Goal: Task Accomplishment & Management: Use online tool/utility

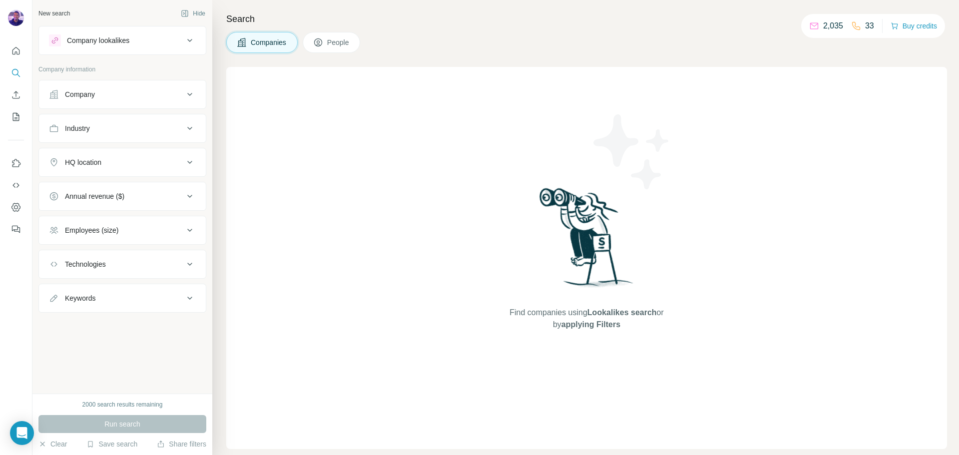
click at [111, 101] on button "Company" at bounding box center [122, 94] width 167 height 24
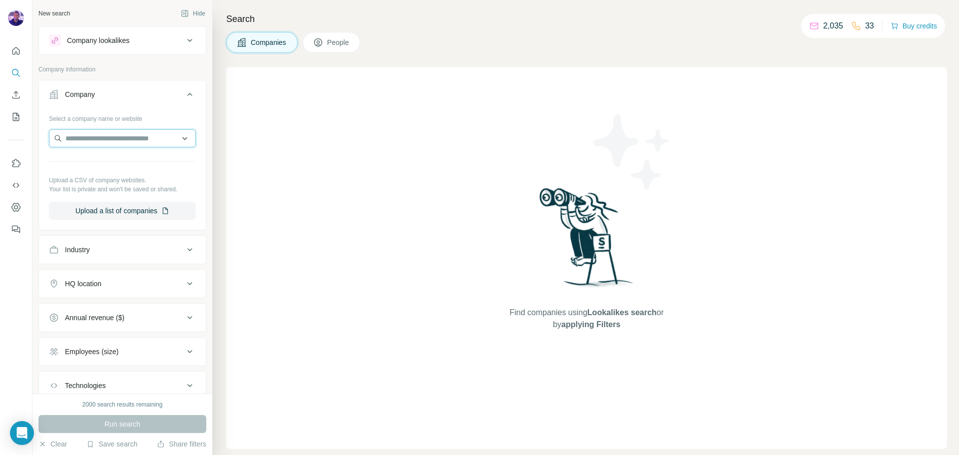
click at [122, 138] on input "text" at bounding box center [122, 138] width 147 height 18
paste input "**********"
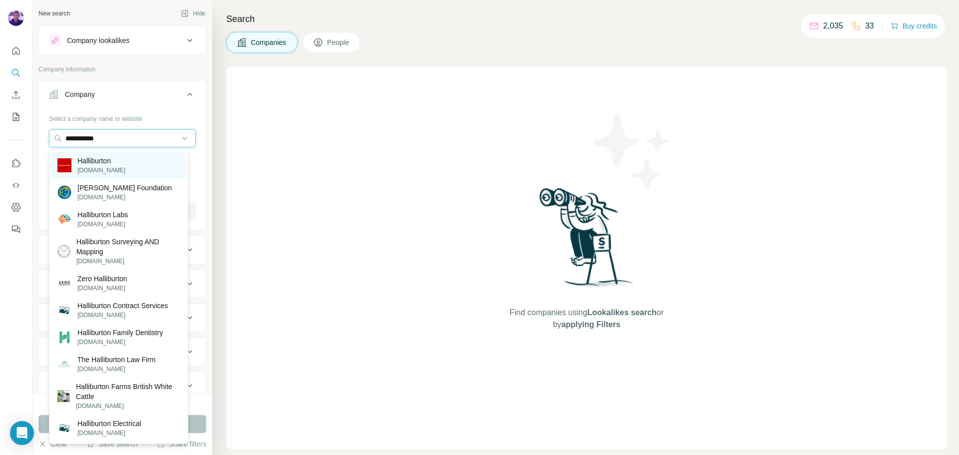
type input "**********"
click at [144, 164] on div "Halliburton [DOMAIN_NAME]" at bounding box center [118, 165] width 134 height 27
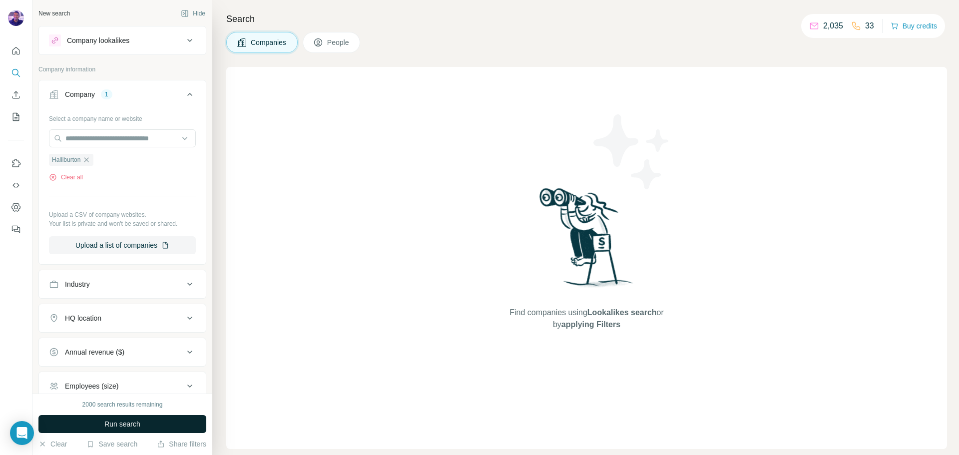
click at [141, 422] on button "Run search" at bounding box center [122, 424] width 168 height 18
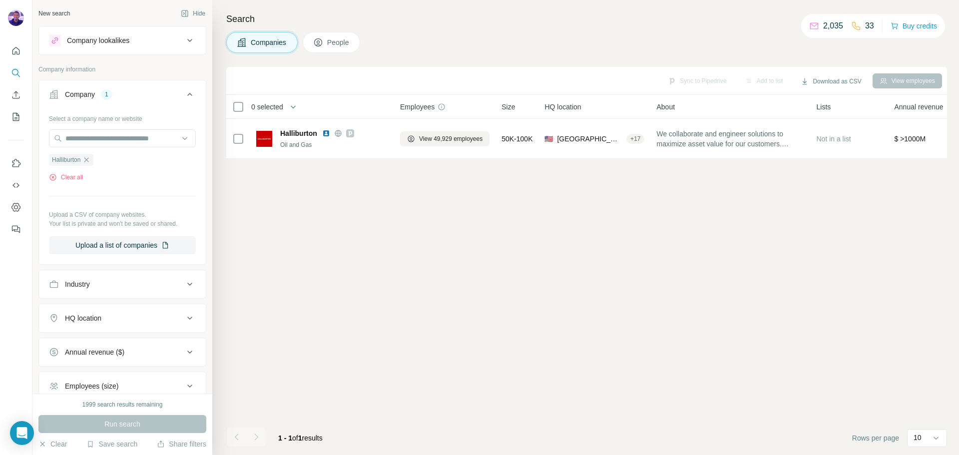
click at [323, 41] on icon at bounding box center [318, 42] width 10 height 10
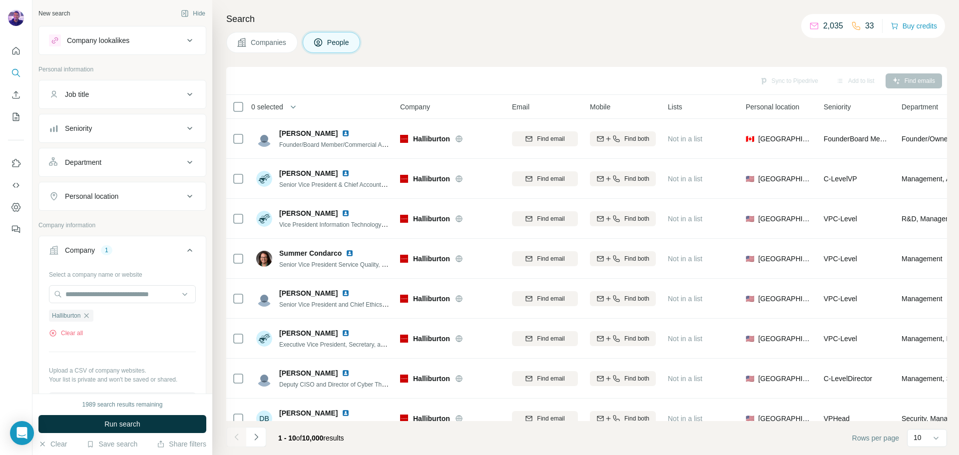
click at [118, 194] on div "Personal location" at bounding box center [91, 196] width 53 height 10
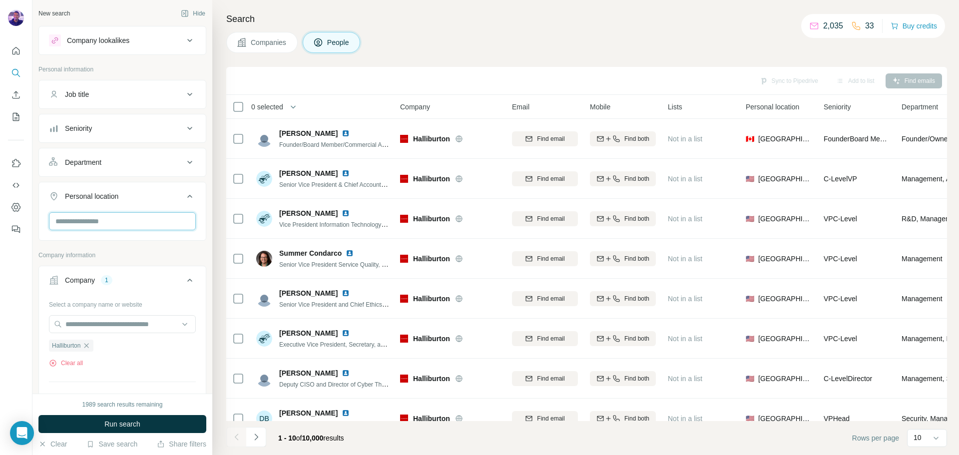
click at [143, 227] on input "text" at bounding box center [122, 221] width 147 height 18
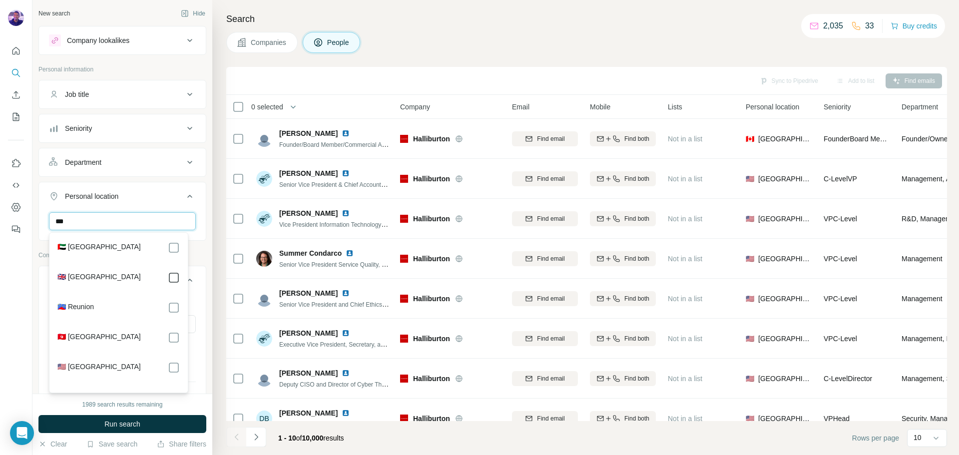
type input "***"
click at [190, 419] on button "Run search" at bounding box center [122, 424] width 168 height 18
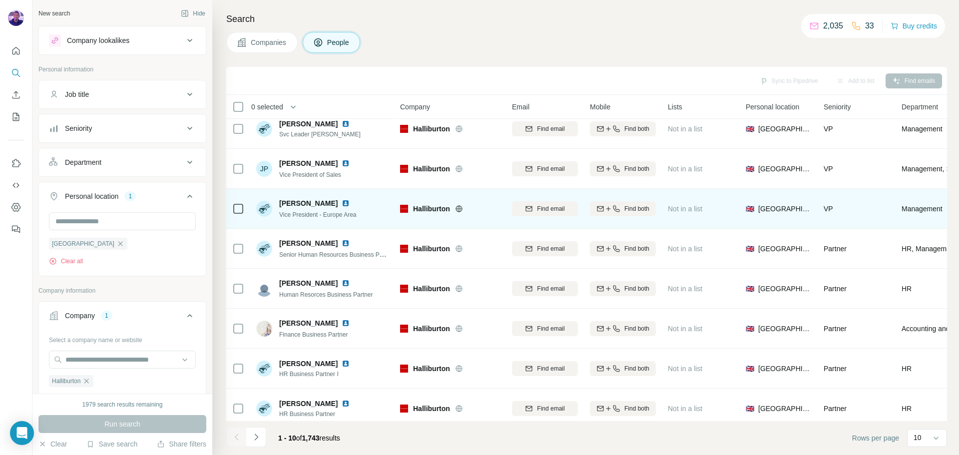
scroll to position [100, 0]
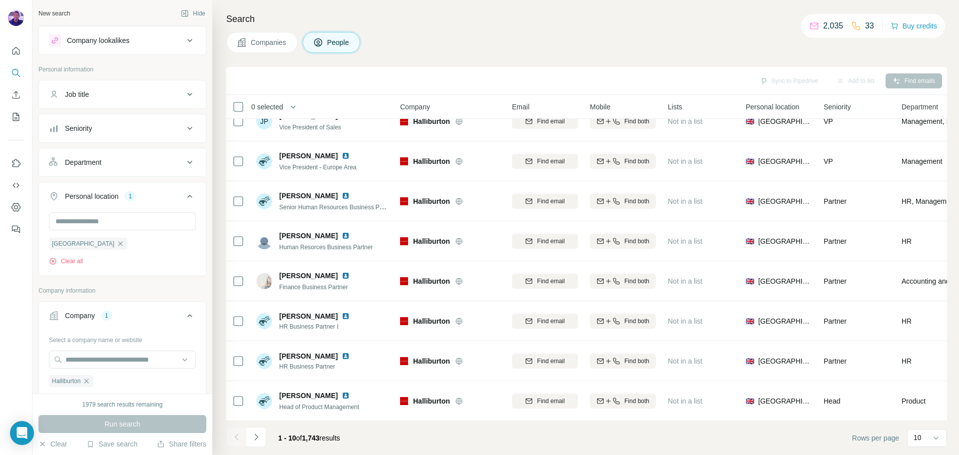
click at [114, 160] on div "Department" at bounding box center [116, 162] width 135 height 10
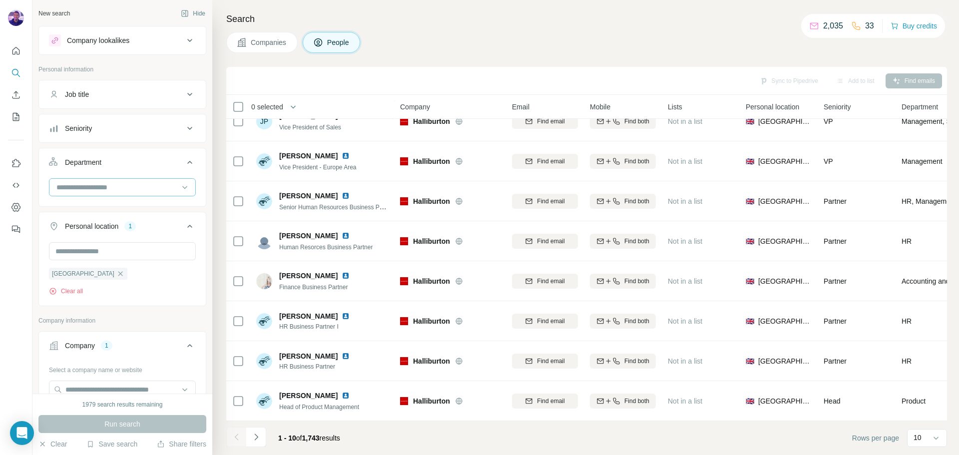
click at [128, 196] on div at bounding box center [122, 187] width 147 height 18
type input "**"
click at [141, 203] on div "HR" at bounding box center [118, 210] width 134 height 18
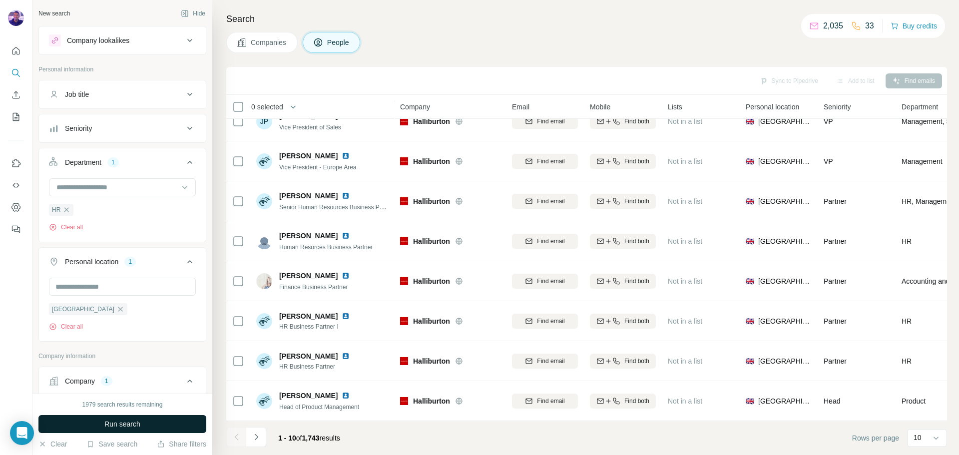
click at [178, 418] on button "Run search" at bounding box center [122, 424] width 168 height 18
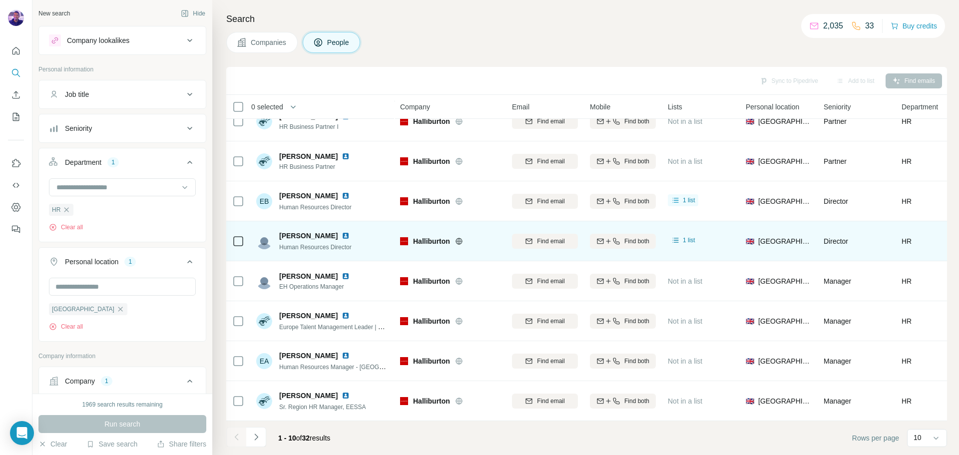
scroll to position [102, 0]
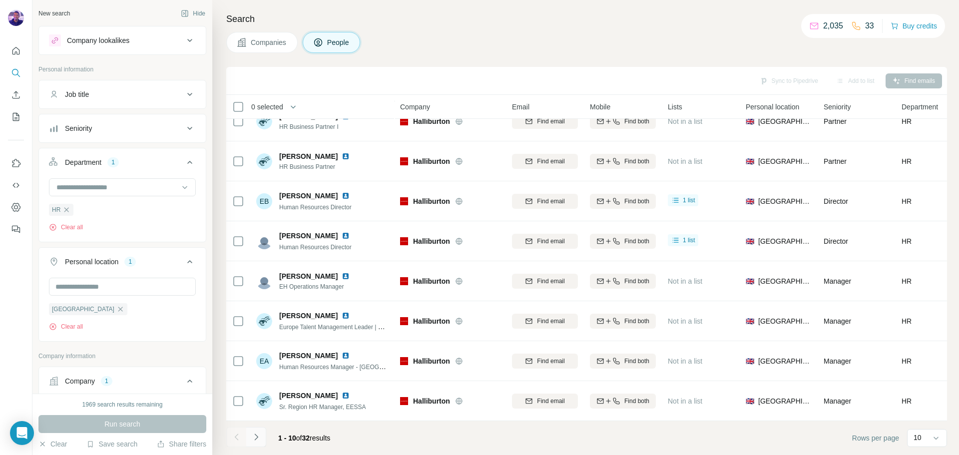
click at [258, 437] on icon "Navigate to next page" at bounding box center [256, 437] width 10 height 10
click at [257, 432] on button "Navigate to next page" at bounding box center [256, 437] width 20 height 20
click at [257, 438] on icon "Navigate to next page" at bounding box center [255, 437] width 3 height 6
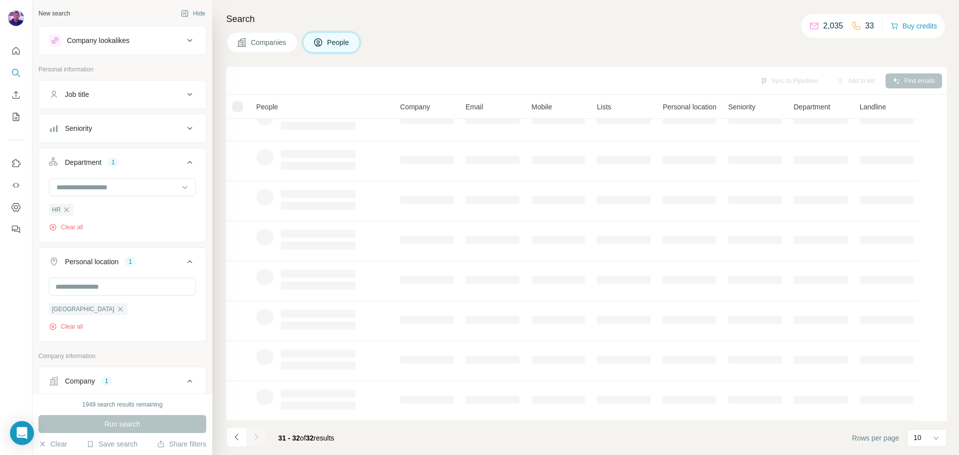
scroll to position [0, 0]
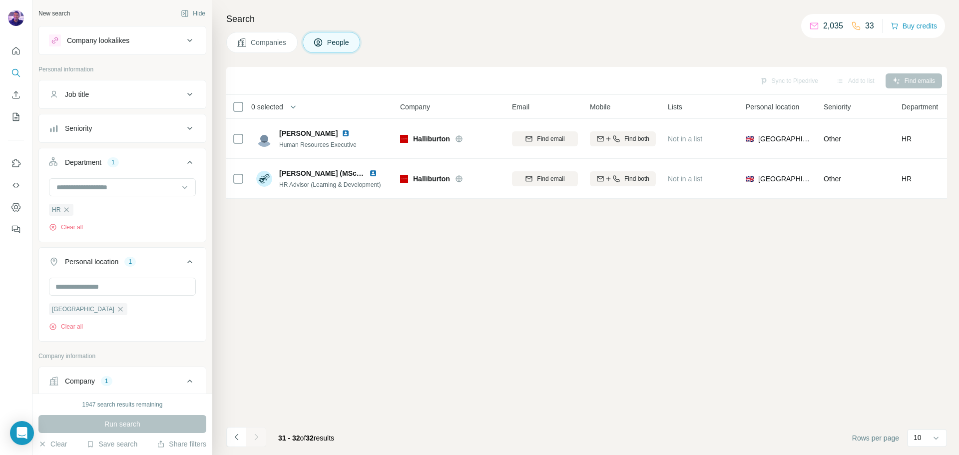
click at [139, 129] on div "Seniority" at bounding box center [116, 128] width 135 height 10
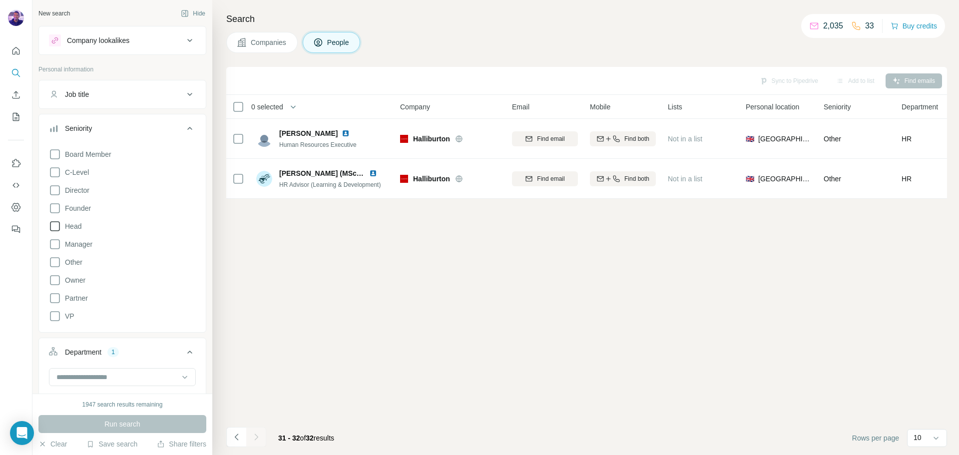
click at [56, 224] on icon at bounding box center [55, 226] width 12 height 12
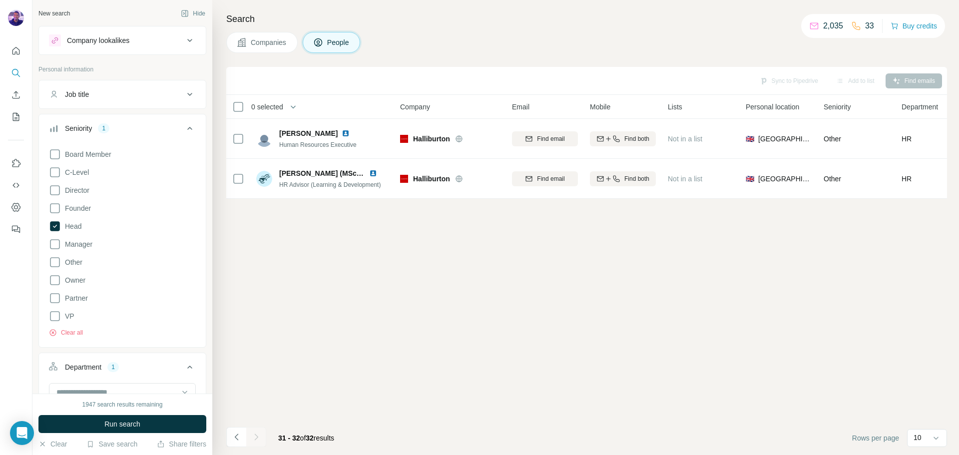
drag, startPoint x: 111, startPoint y: 416, endPoint x: 115, endPoint y: 423, distance: 7.9
click at [115, 422] on span "Run search" at bounding box center [122, 424] width 36 height 10
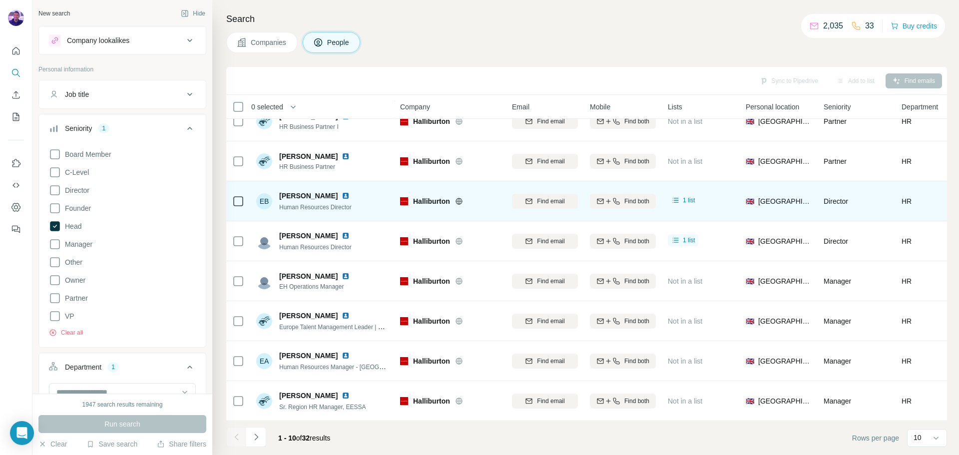
scroll to position [102, 0]
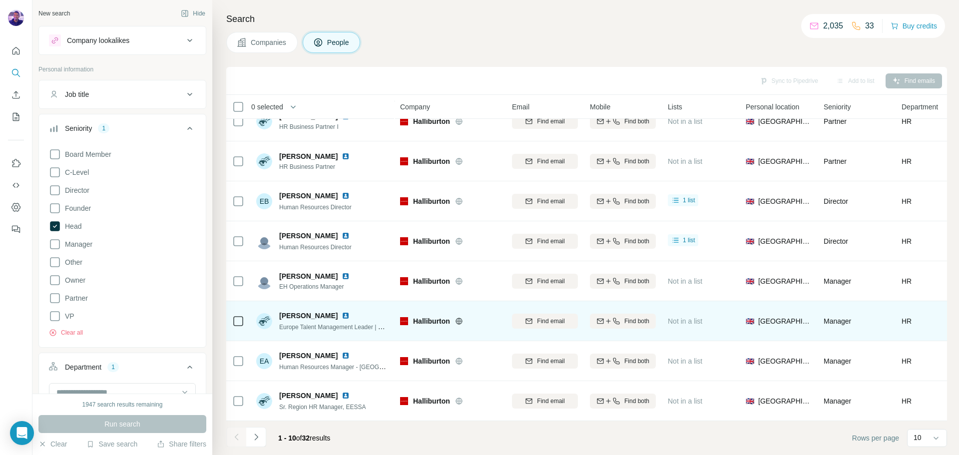
click at [342, 312] on img at bounding box center [346, 316] width 8 height 8
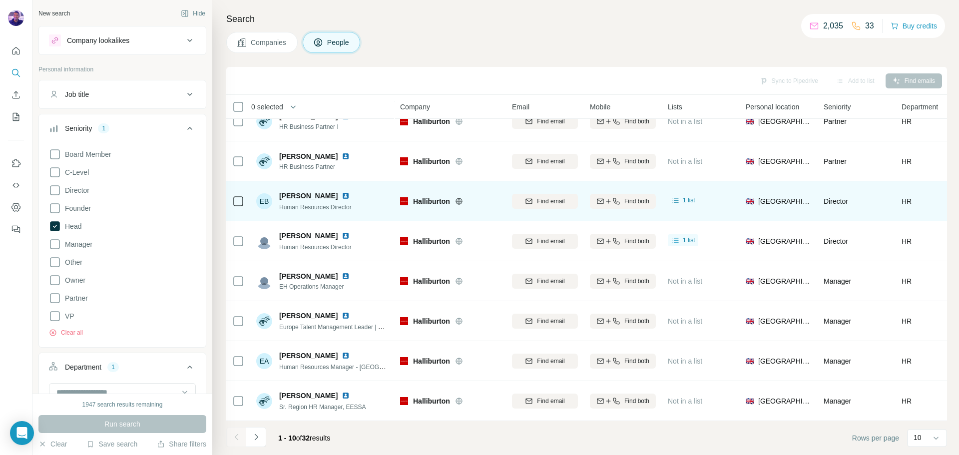
click at [349, 192] on img at bounding box center [346, 196] width 8 height 8
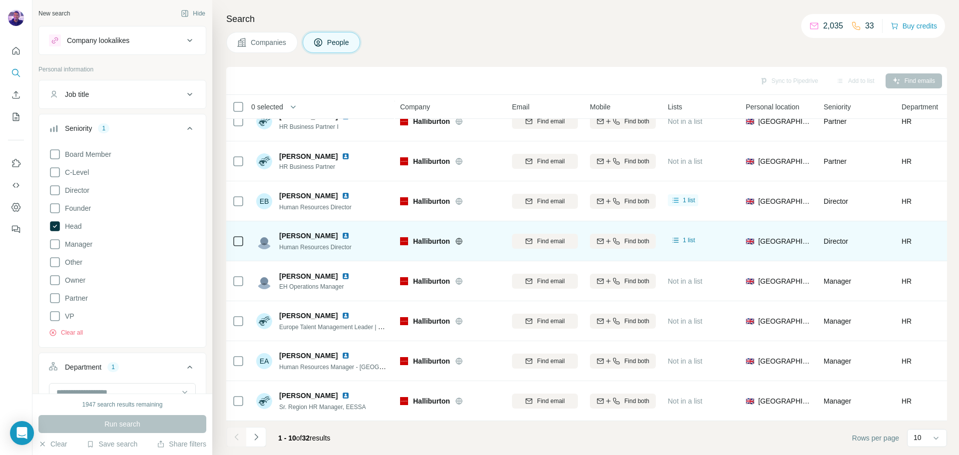
click at [342, 232] on img at bounding box center [346, 236] width 8 height 8
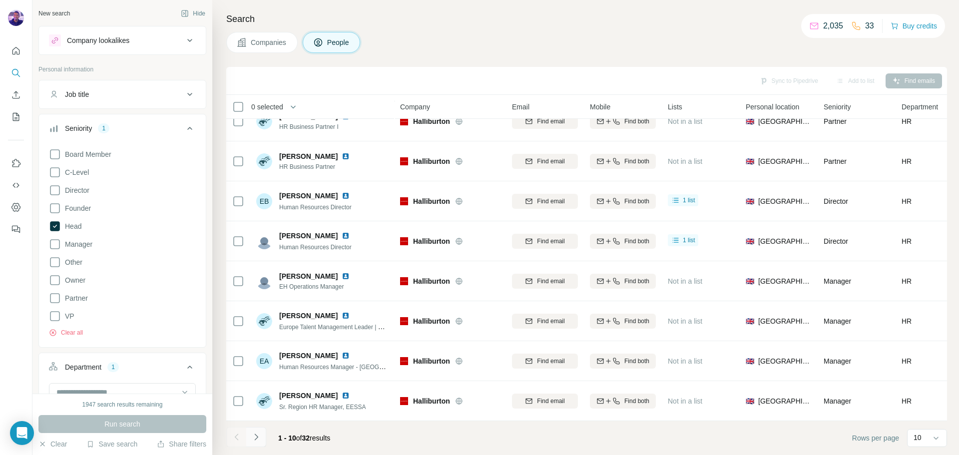
click at [259, 438] on icon "Navigate to next page" at bounding box center [256, 437] width 10 height 10
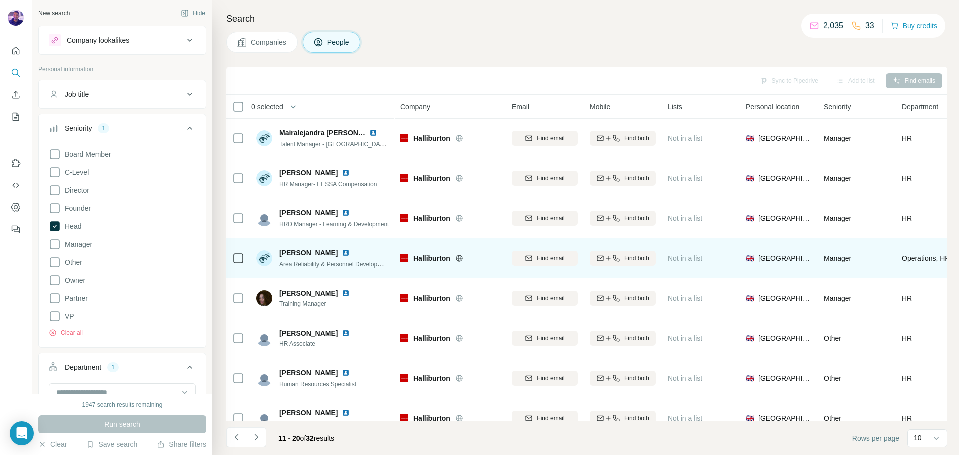
scroll to position [0, 0]
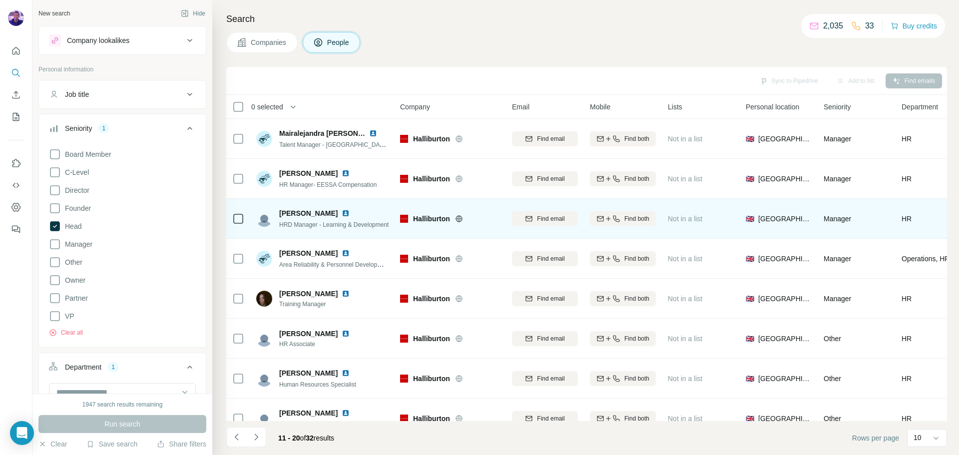
click at [345, 212] on img at bounding box center [346, 213] width 8 height 8
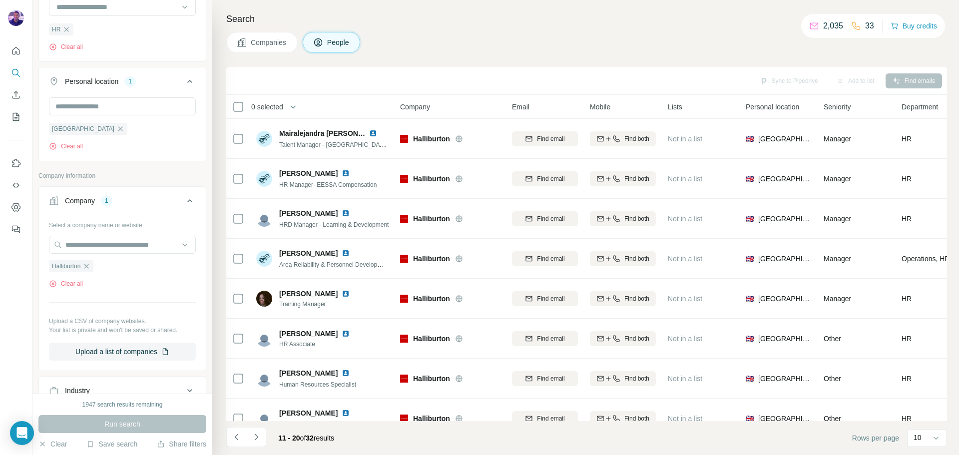
scroll to position [400, 0]
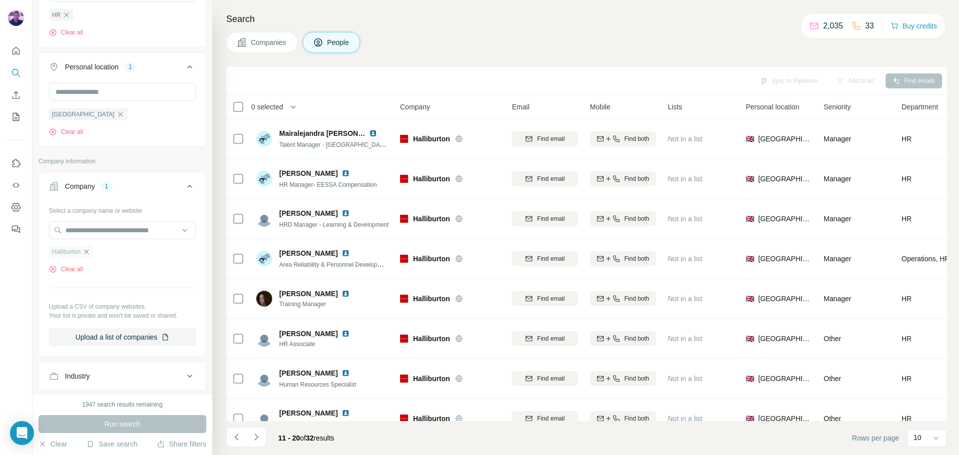
click at [89, 254] on icon "button" at bounding box center [86, 251] width 4 height 4
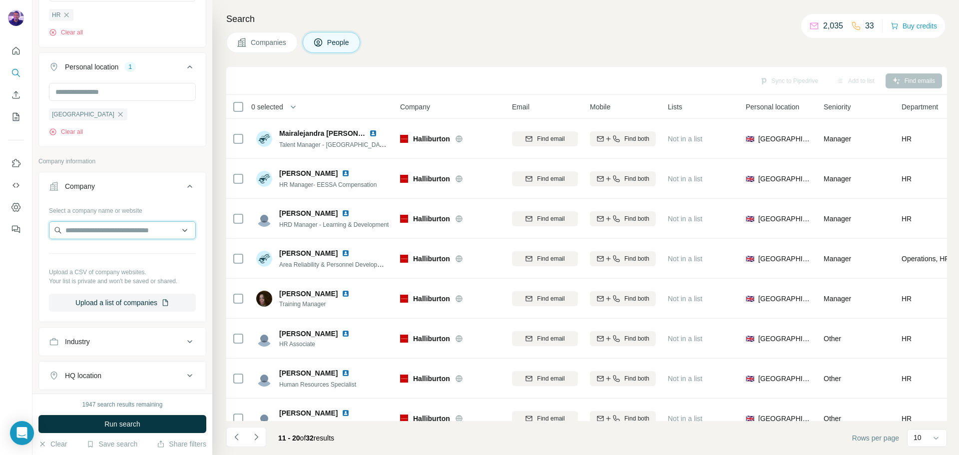
click at [95, 227] on input "text" at bounding box center [122, 230] width 147 height 18
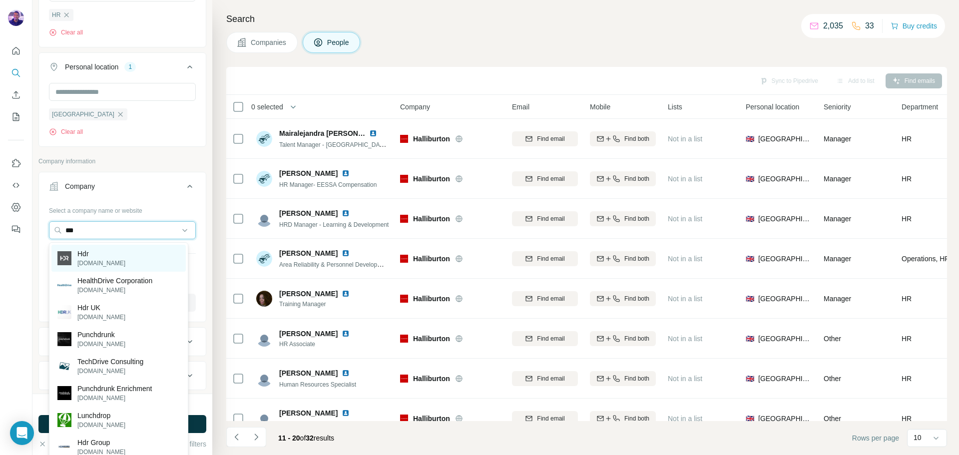
type input "***"
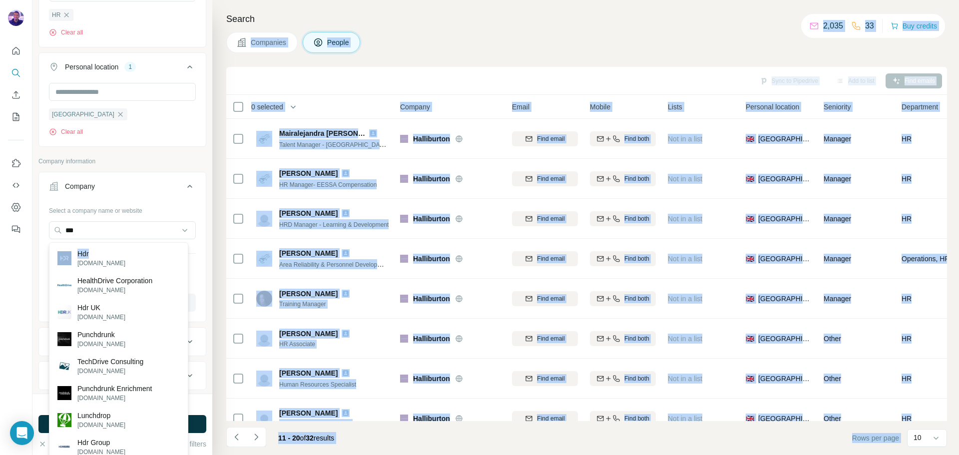
drag, startPoint x: 123, startPoint y: 258, endPoint x: 670, endPoint y: -60, distance: 633.2
click at [670, 0] on html "New search Hide Company lookalikes Personal information Job title Seniority 1 B…" at bounding box center [479, 227] width 959 height 455
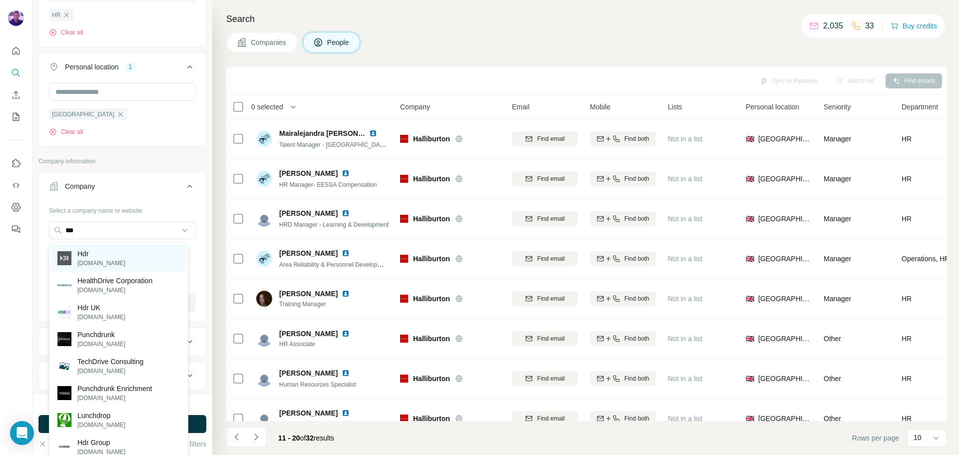
click at [129, 259] on div "Hdr hdrinc.com" at bounding box center [118, 258] width 134 height 27
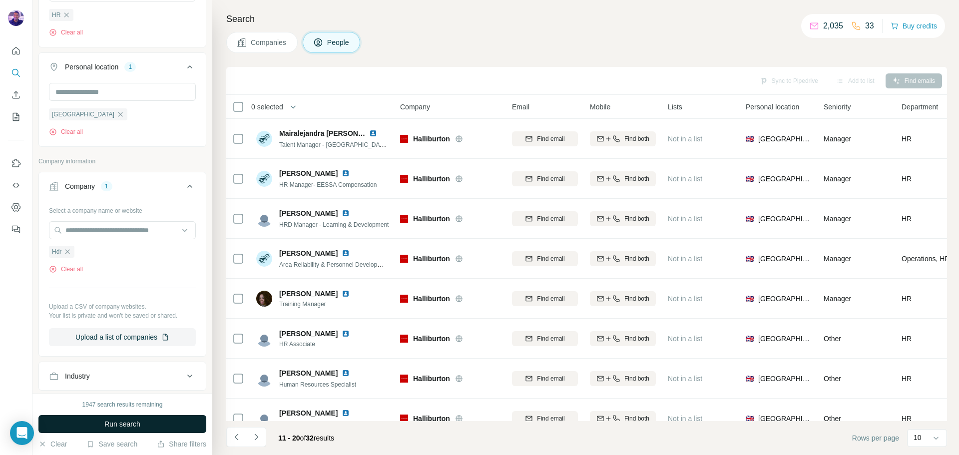
click at [129, 422] on span "Run search" at bounding box center [122, 424] width 36 height 10
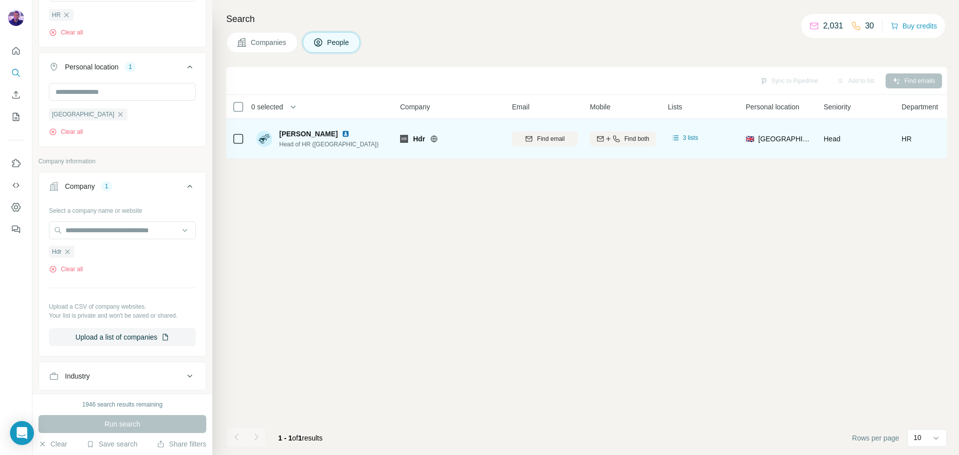
click at [342, 134] on img at bounding box center [346, 134] width 8 height 8
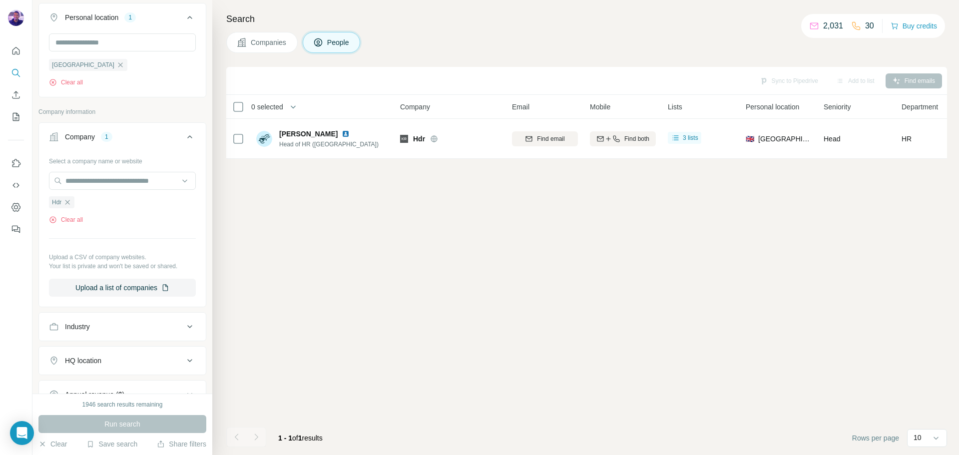
scroll to position [450, 0]
click at [102, 182] on input "text" at bounding box center [122, 180] width 147 height 18
click at [147, 121] on div "Company information" at bounding box center [122, 114] width 168 height 15
click at [122, 186] on input "text" at bounding box center [122, 180] width 147 height 18
click at [132, 183] on input "text" at bounding box center [122, 180] width 147 height 18
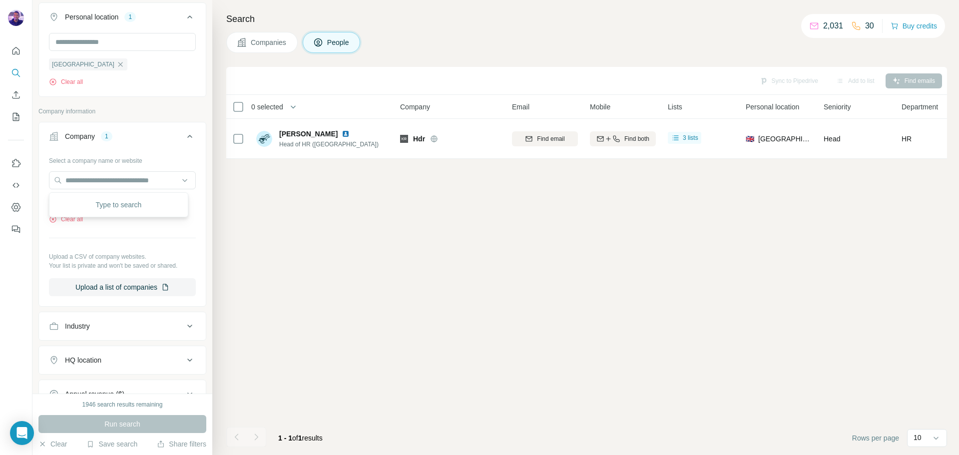
click at [238, 221] on div "Sync to Pipedrive Add to list Find emails 0 selected People Company Email Mobil…" at bounding box center [586, 261] width 721 height 388
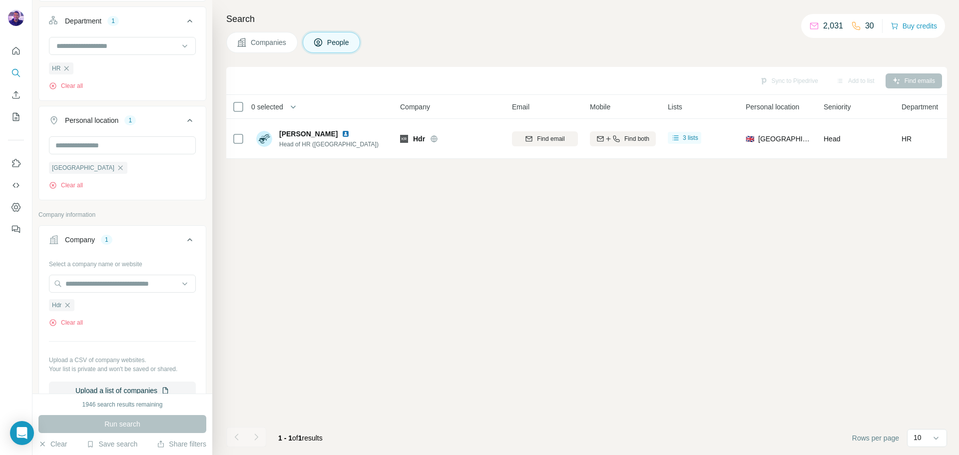
scroll to position [496, 0]
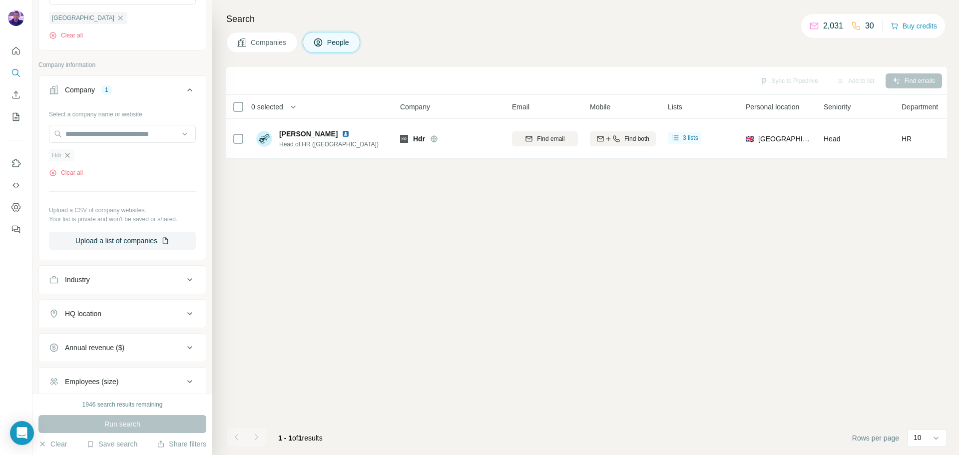
click at [69, 158] on icon "button" at bounding box center [67, 155] width 8 height 8
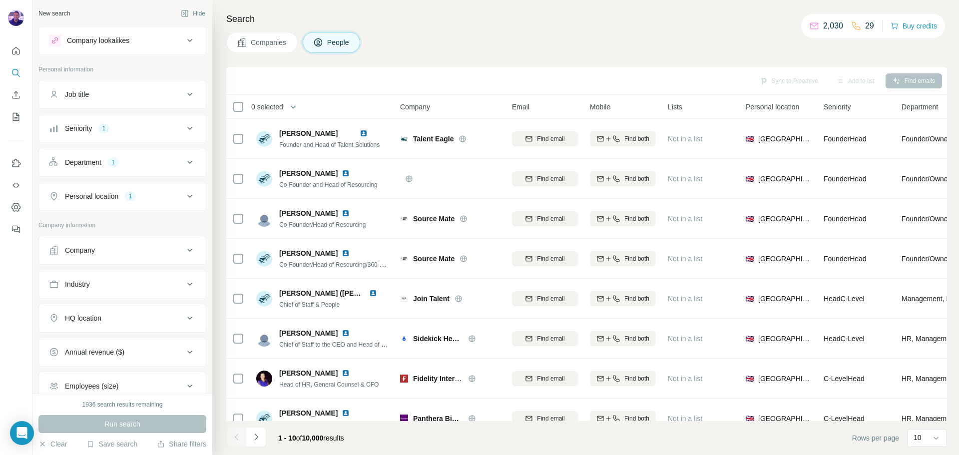
click at [159, 282] on div "Industry" at bounding box center [116, 284] width 135 height 10
click at [134, 309] on input at bounding box center [116, 309] width 123 height 11
click at [127, 304] on input at bounding box center [116, 309] width 123 height 11
click at [412, 23] on h4 "Search" at bounding box center [586, 19] width 721 height 14
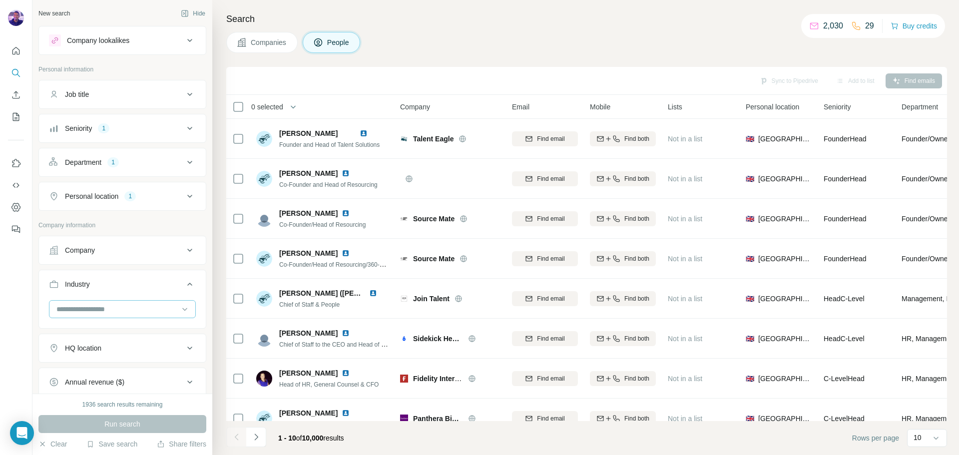
click at [137, 309] on input at bounding box center [116, 309] width 123 height 11
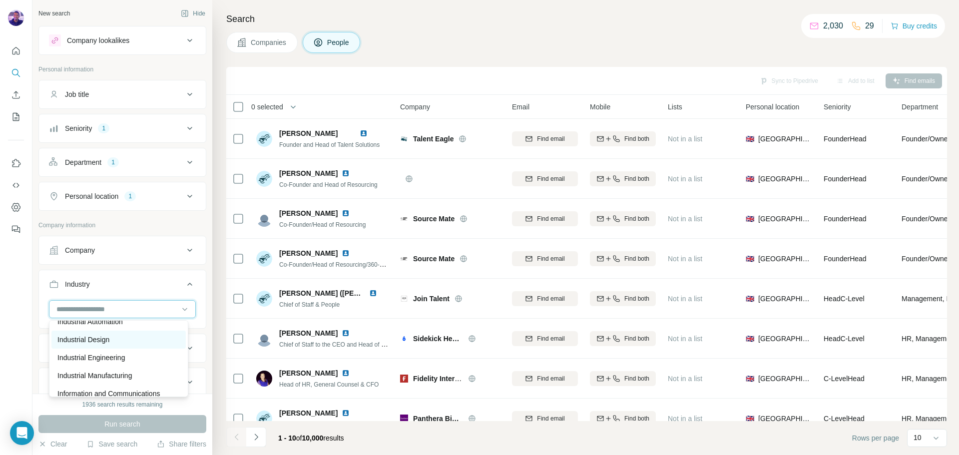
scroll to position [5328, 0]
click at [123, 332] on div "Industrial" at bounding box center [118, 327] width 122 height 10
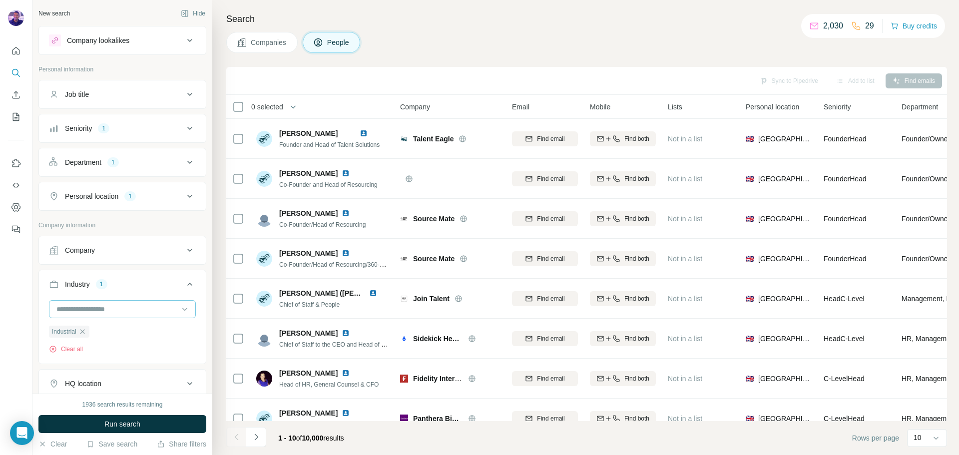
click at [144, 306] on input at bounding box center [116, 309] width 123 height 11
click at [139, 350] on div "Industrial Automation" at bounding box center [118, 345] width 122 height 10
click at [121, 309] on input at bounding box center [116, 309] width 123 height 11
click at [128, 311] on input at bounding box center [116, 309] width 123 height 11
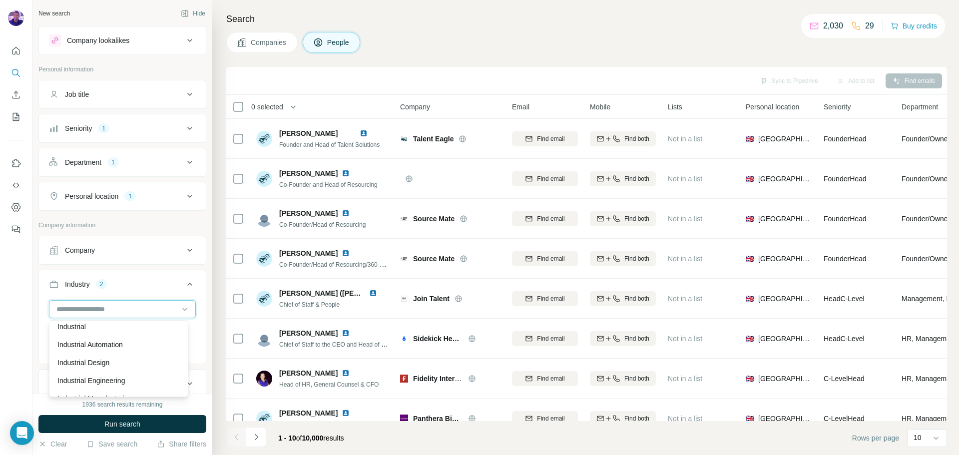
click at [89, 306] on input at bounding box center [116, 309] width 123 height 11
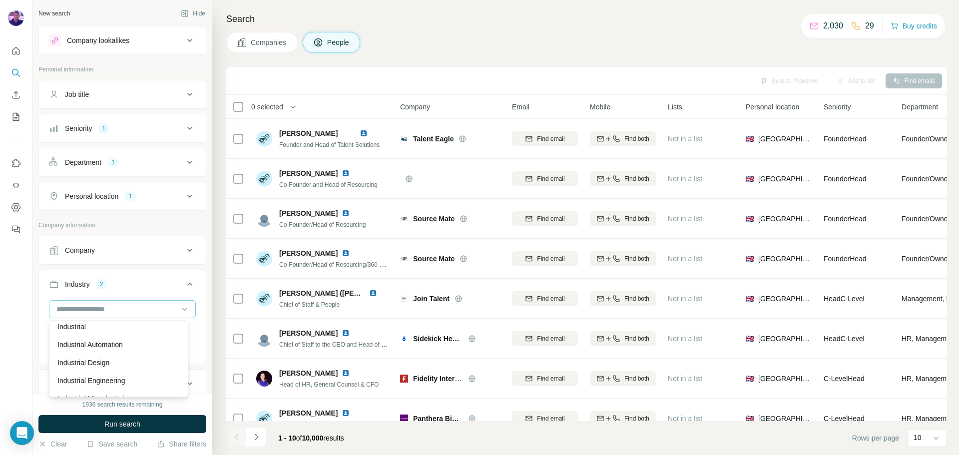
click at [89, 306] on input at bounding box center [116, 309] width 123 height 11
type input "*"
click at [89, 306] on input "*" at bounding box center [116, 309] width 123 height 11
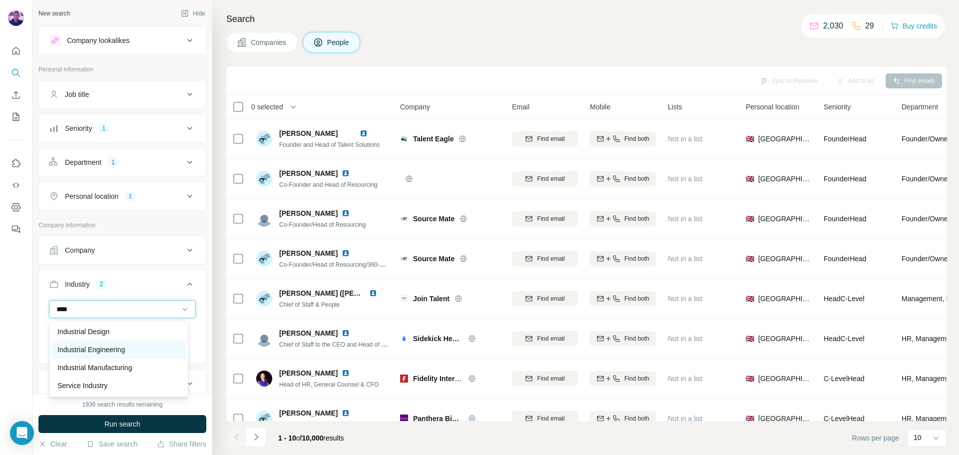
type input "****"
click at [144, 353] on div "Industrial Engineering" at bounding box center [118, 350] width 122 height 10
click at [114, 309] on input at bounding box center [116, 309] width 123 height 11
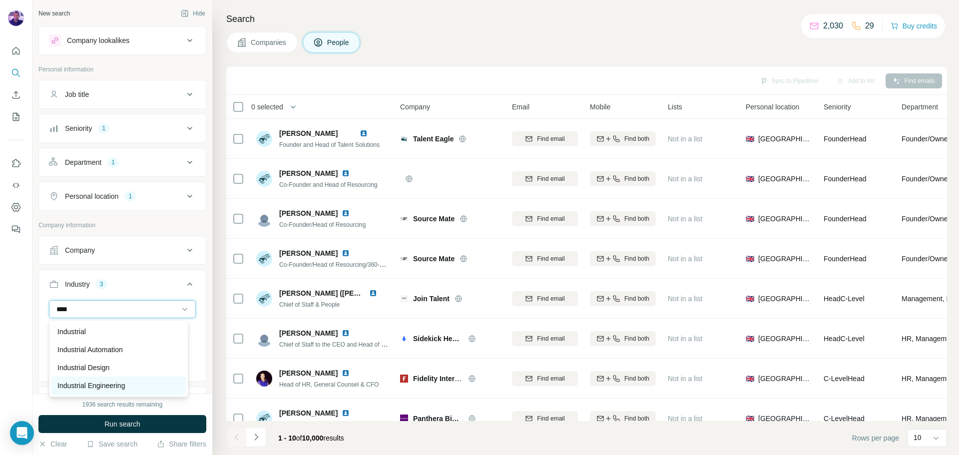
type input "****"
click at [136, 382] on div "Industrial Engineering" at bounding box center [118, 386] width 122 height 10
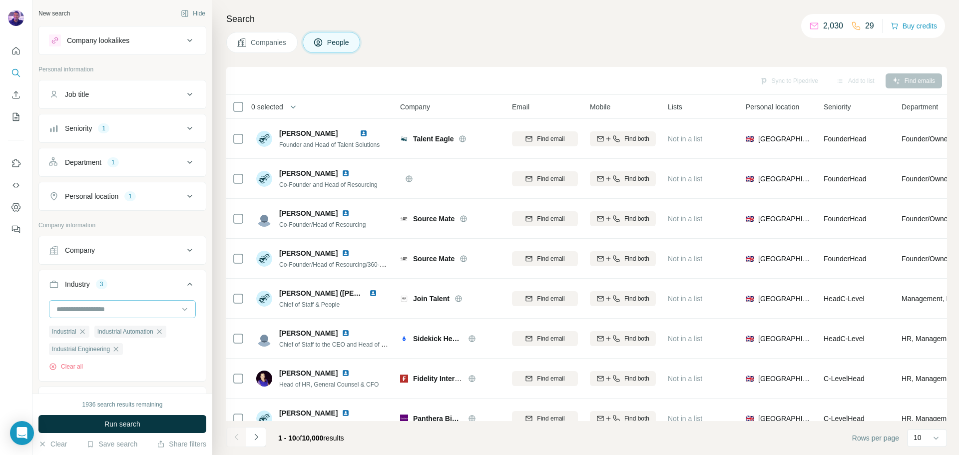
click at [137, 304] on input at bounding box center [116, 309] width 123 height 11
click at [135, 308] on input at bounding box center [116, 309] width 123 height 11
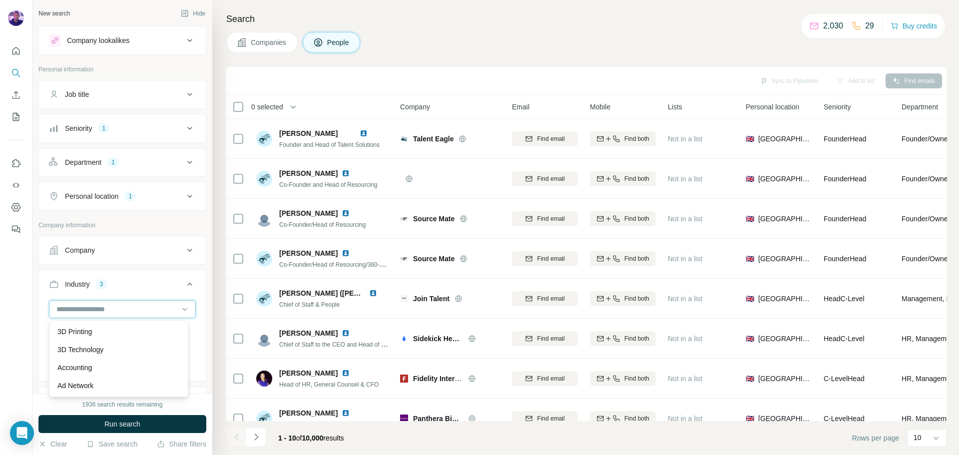
click at [135, 308] on input at bounding box center [116, 309] width 123 height 11
type input "***"
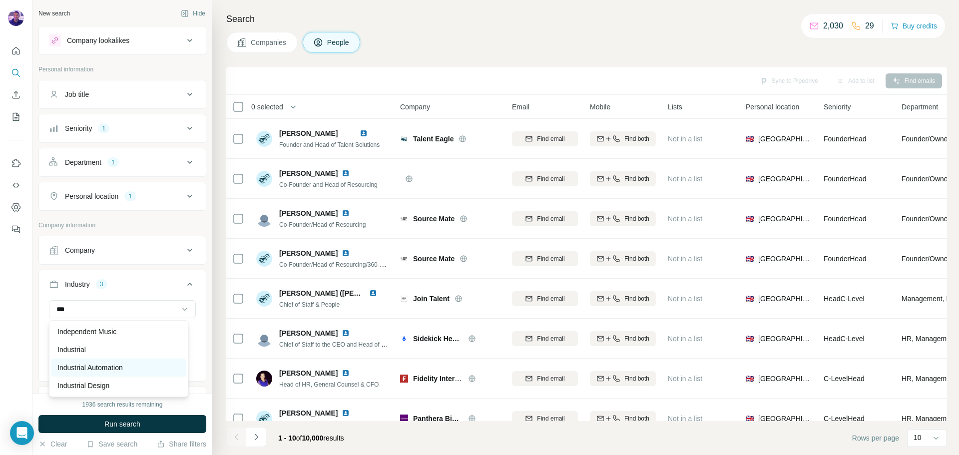
click at [153, 363] on div "Industrial Automation" at bounding box center [118, 368] width 122 height 10
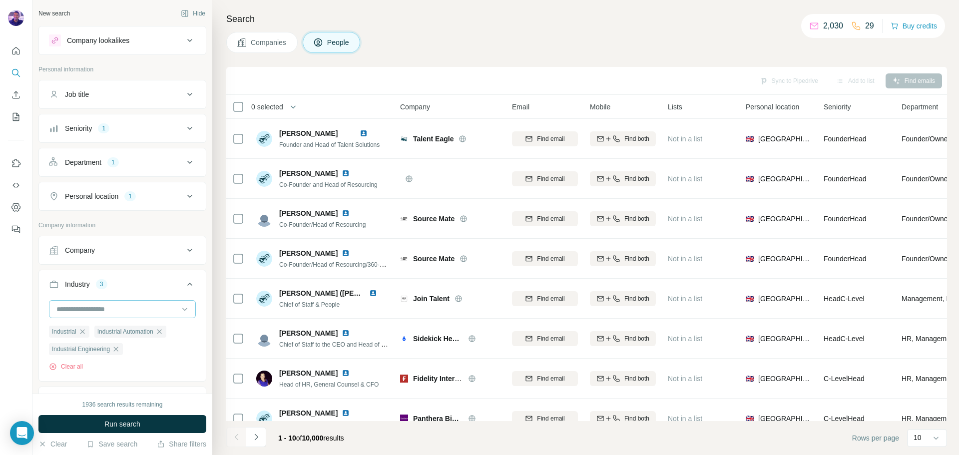
click at [146, 305] on input at bounding box center [116, 309] width 123 height 11
click at [123, 306] on input at bounding box center [116, 309] width 123 height 11
click at [122, 309] on input at bounding box center [116, 309] width 123 height 11
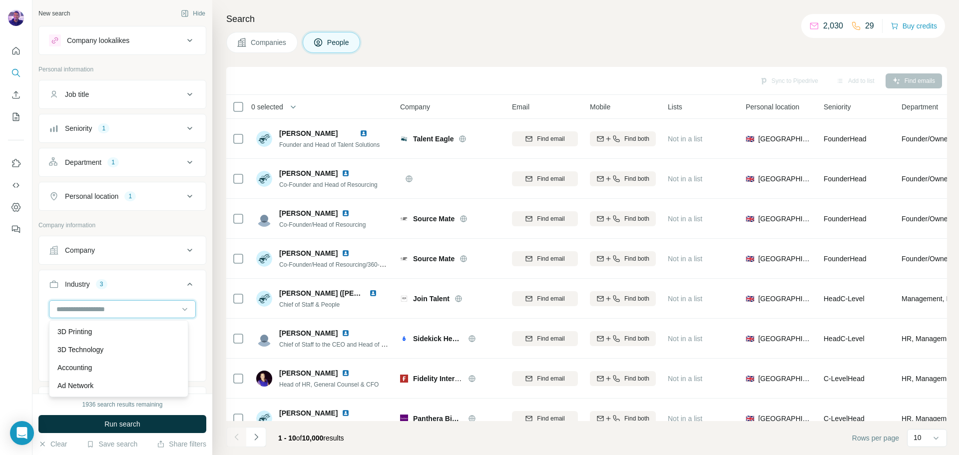
click at [122, 309] on input at bounding box center [116, 309] width 123 height 11
type input "**"
click at [122, 309] on input "**" at bounding box center [116, 309] width 123 height 11
click at [122, 309] on input at bounding box center [116, 309] width 123 height 11
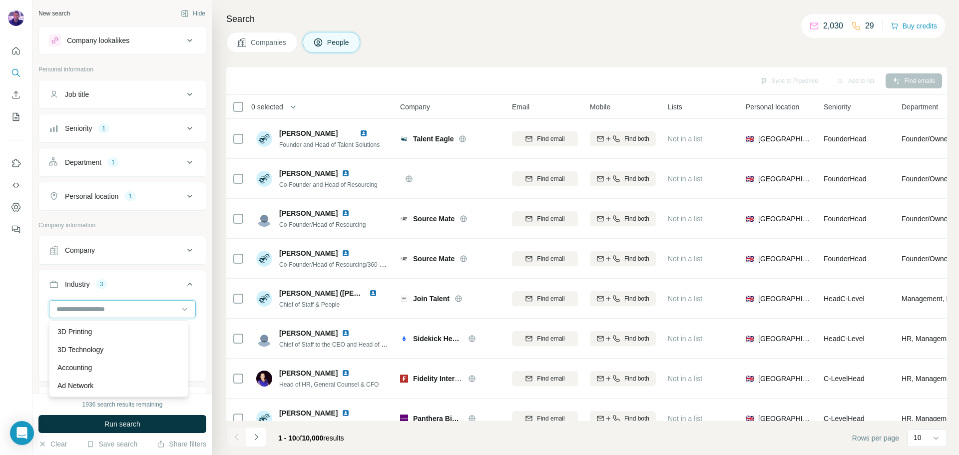
click at [122, 309] on input at bounding box center [116, 309] width 123 height 11
click at [73, 311] on input at bounding box center [116, 309] width 123 height 11
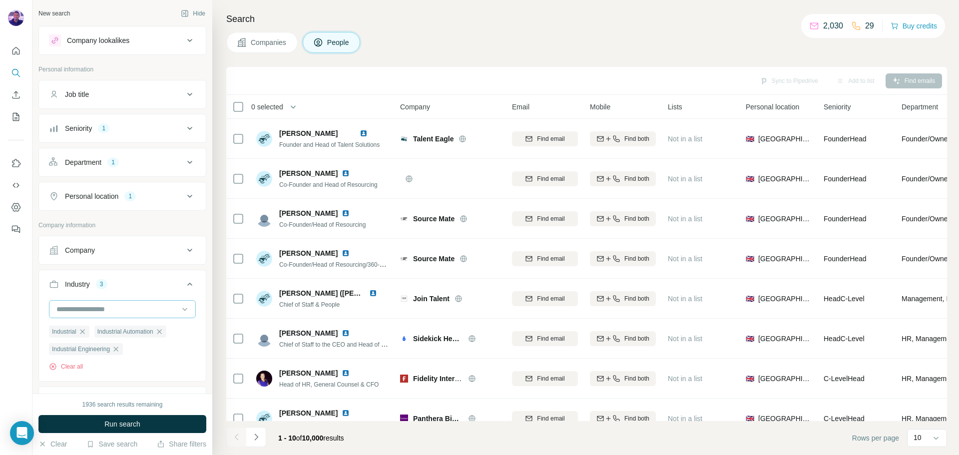
click at [73, 311] on input at bounding box center [116, 309] width 123 height 11
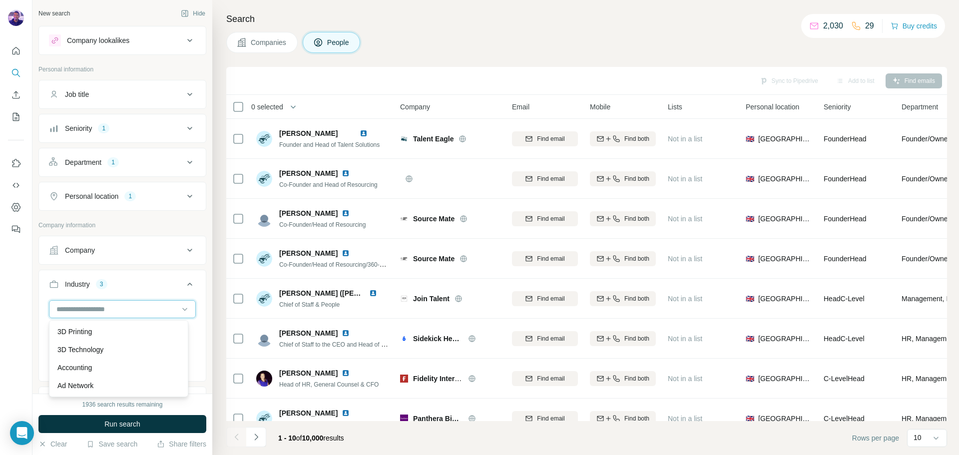
click at [73, 311] on input at bounding box center [116, 309] width 123 height 11
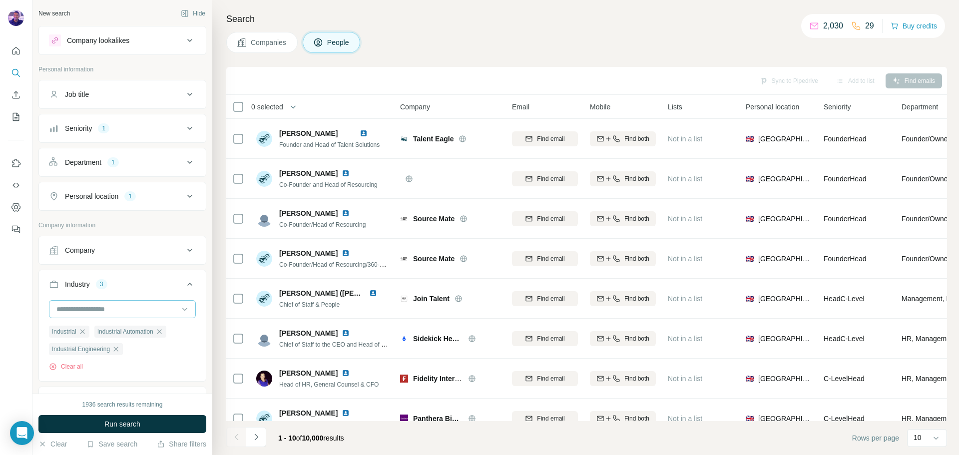
click at [73, 311] on input at bounding box center [116, 309] width 123 height 11
type input "***"
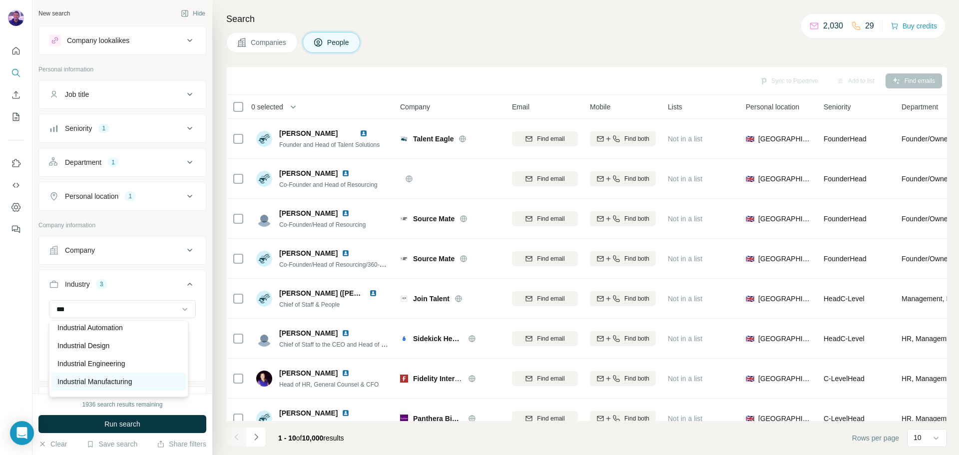
click at [132, 378] on p "Industrial Manufacturing" at bounding box center [94, 382] width 74 height 10
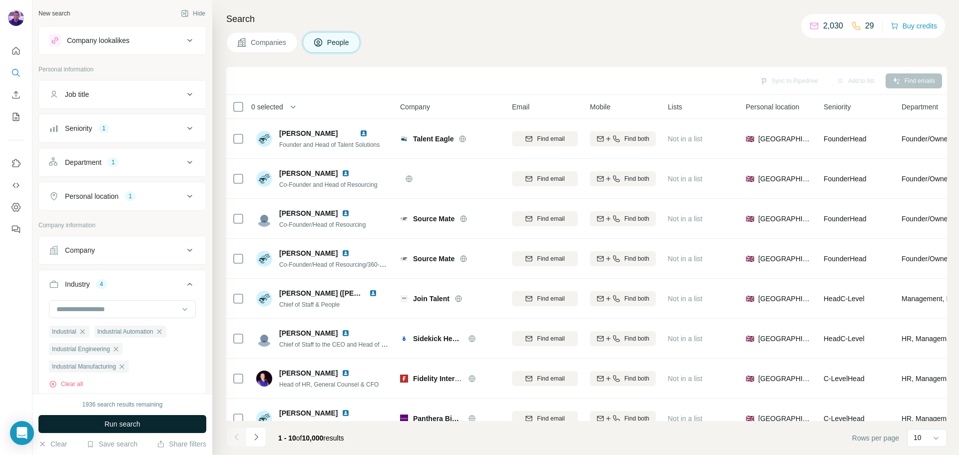
click at [146, 418] on button "Run search" at bounding box center [122, 424] width 168 height 18
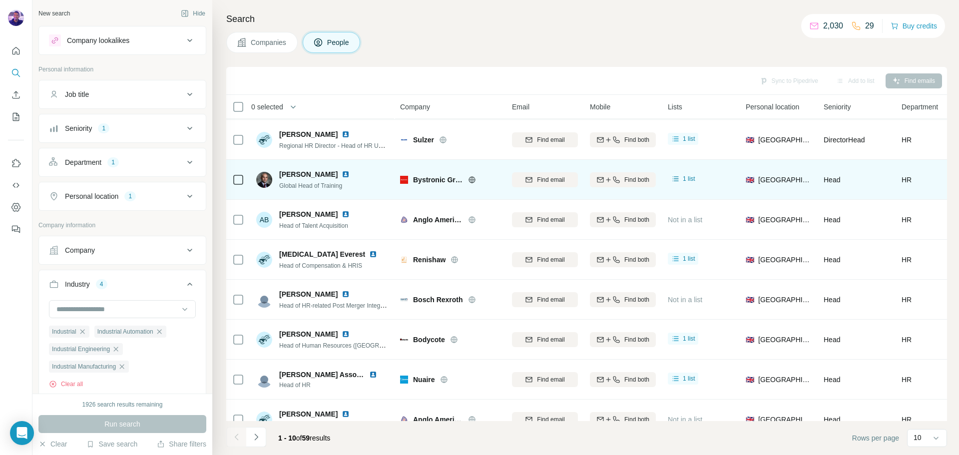
scroll to position [102, 0]
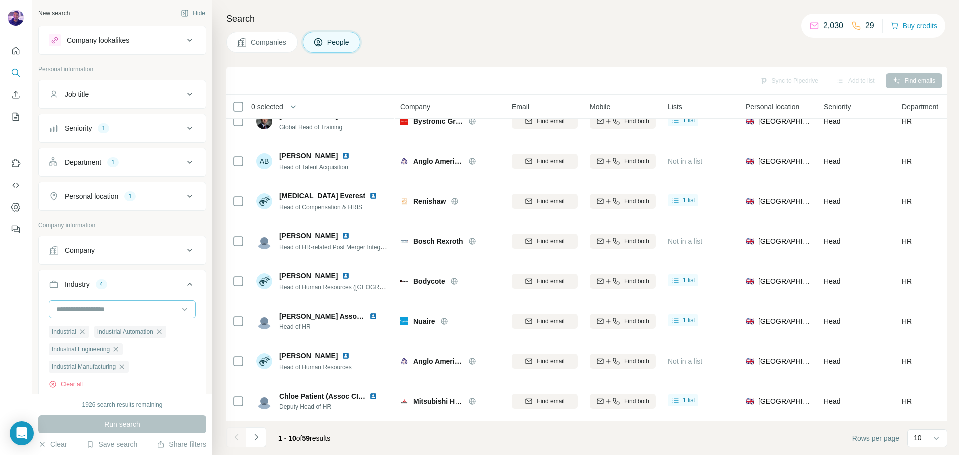
click at [134, 308] on input at bounding box center [116, 309] width 123 height 11
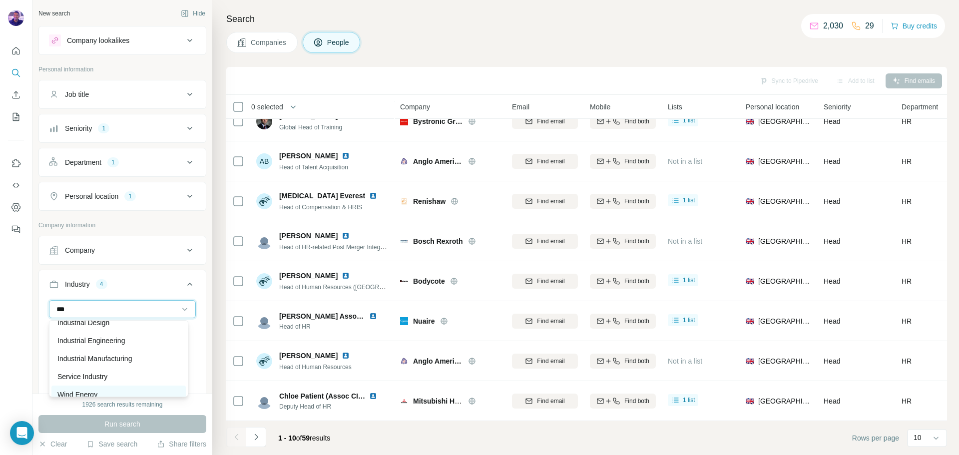
scroll to position [40, 0]
type input "***"
click at [148, 382] on div "Industrial Manufacturing" at bounding box center [118, 382] width 122 height 10
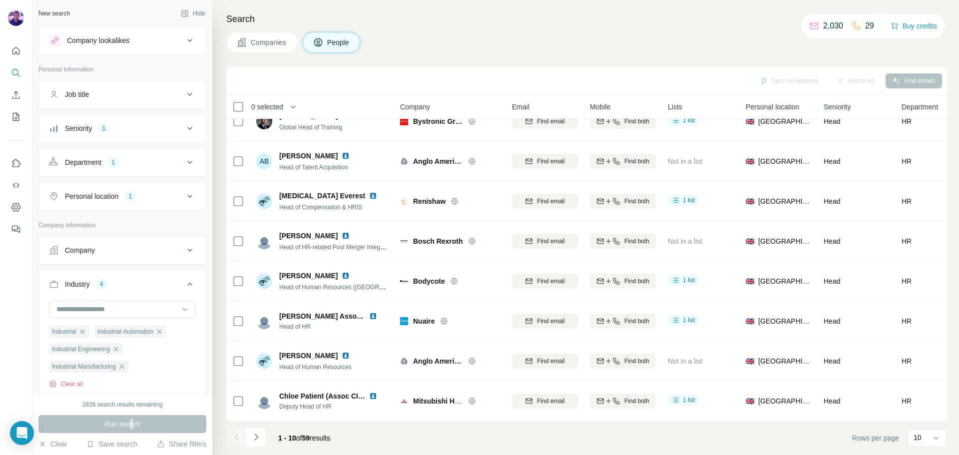
click at [131, 424] on div "Run search" at bounding box center [122, 424] width 168 height 18
click at [125, 311] on input at bounding box center [116, 309] width 123 height 11
click at [125, 310] on input at bounding box center [116, 309] width 123 height 11
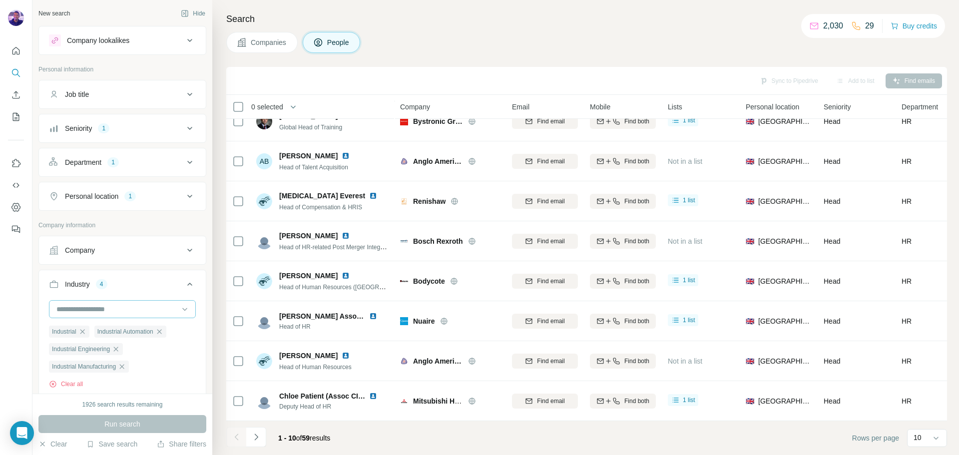
click at [124, 311] on input at bounding box center [116, 309] width 123 height 11
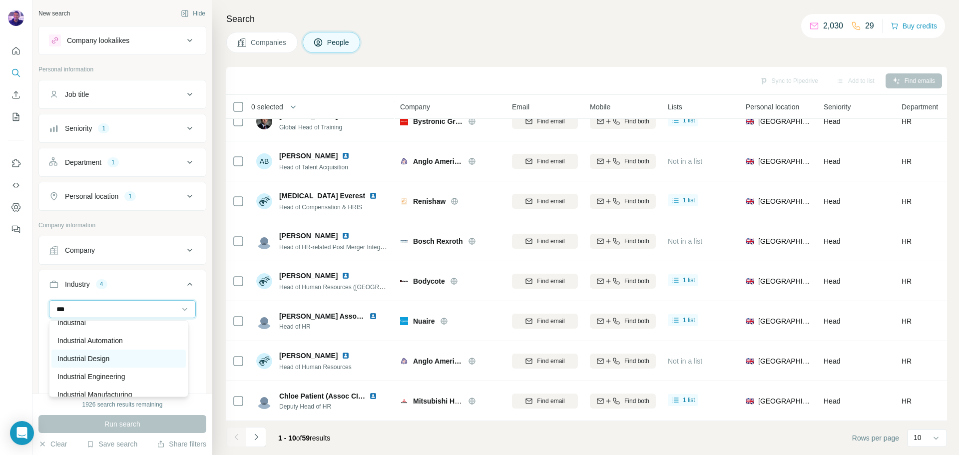
scroll to position [50, 0]
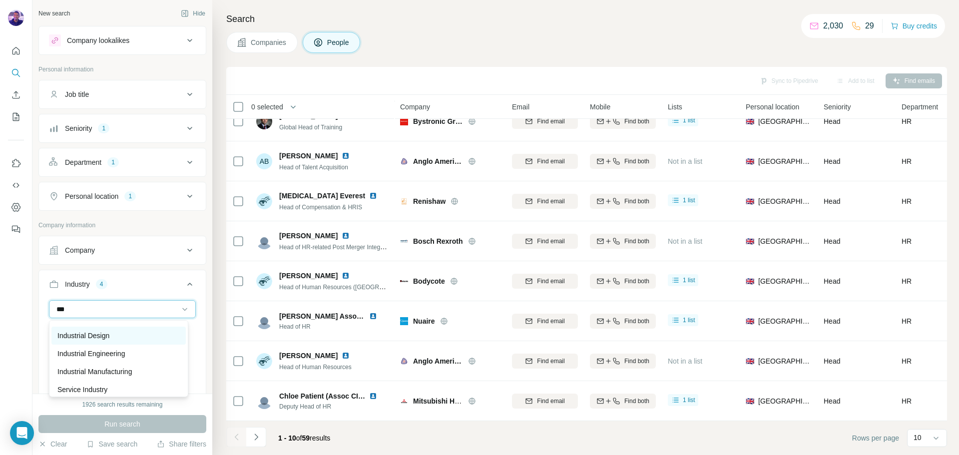
type input "***"
click at [132, 338] on div "Industrial Design" at bounding box center [118, 336] width 122 height 10
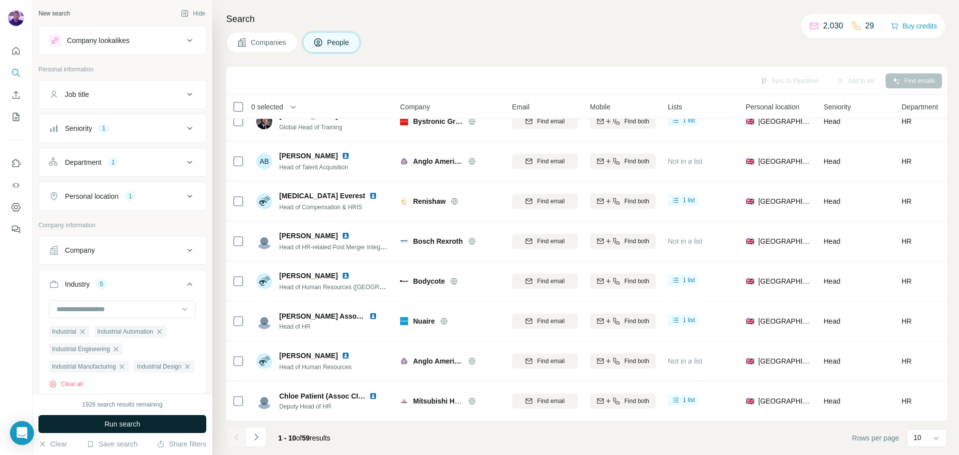
click at [160, 426] on button "Run search" at bounding box center [122, 424] width 168 height 18
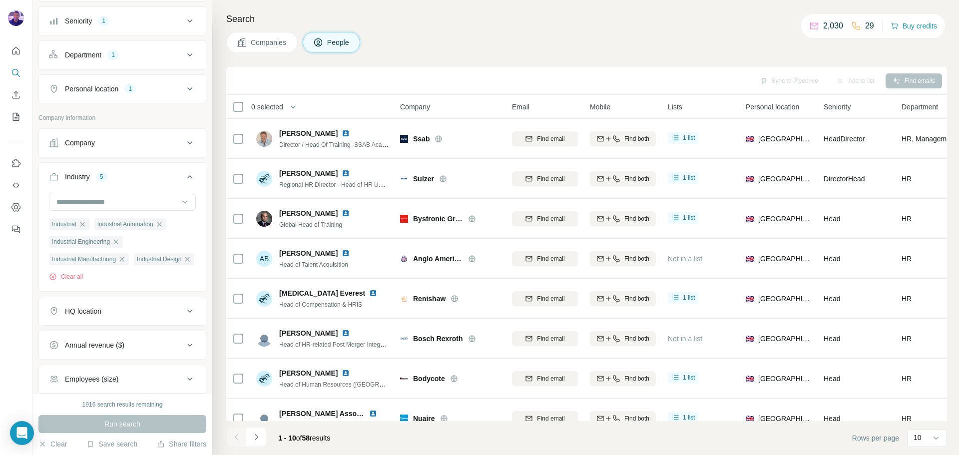
scroll to position [223, 0]
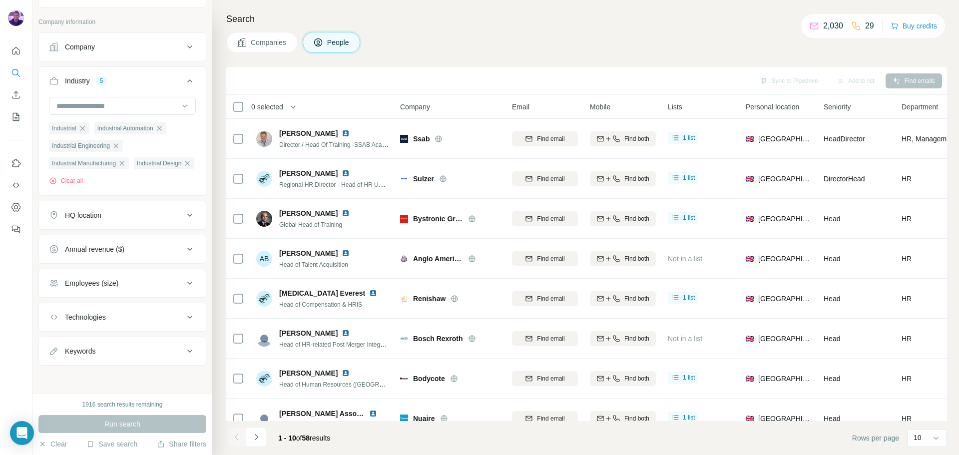
click at [158, 283] on div "Employees (size)" at bounding box center [116, 283] width 135 height 10
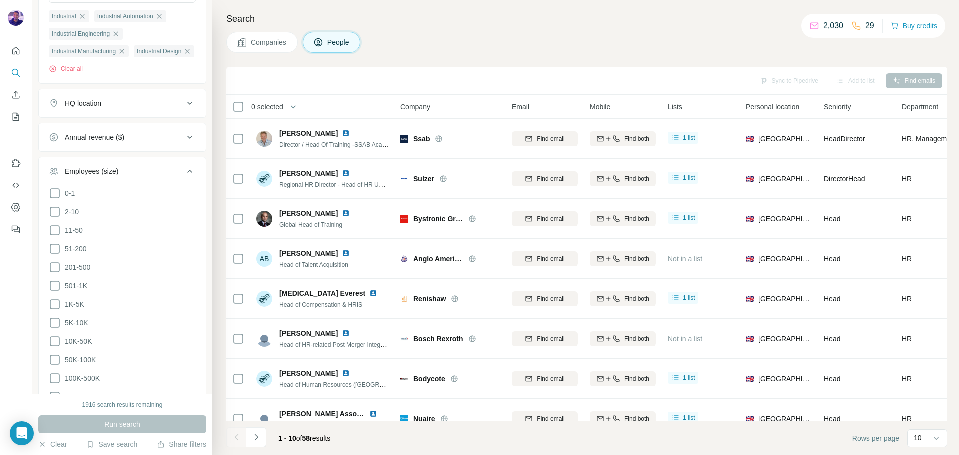
scroll to position [423, 0]
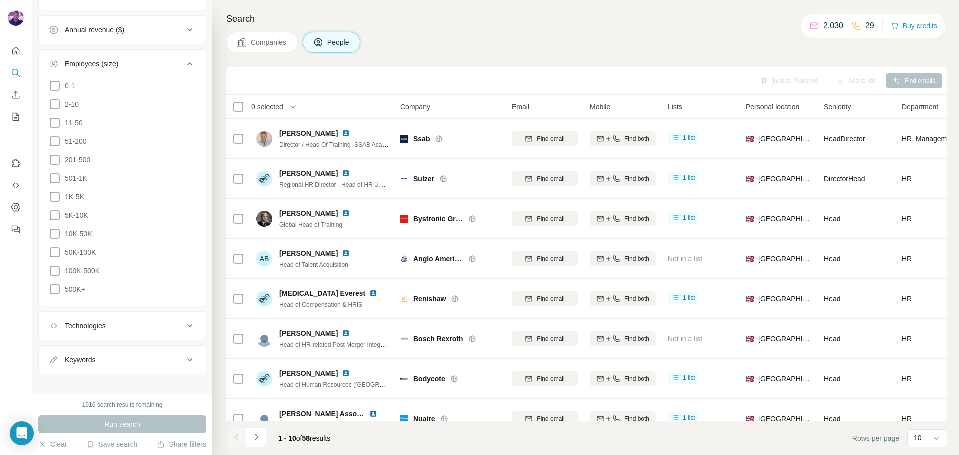
drag, startPoint x: 57, startPoint y: 303, endPoint x: 55, endPoint y: 294, distance: 9.3
click at [57, 295] on icon at bounding box center [55, 289] width 12 height 12
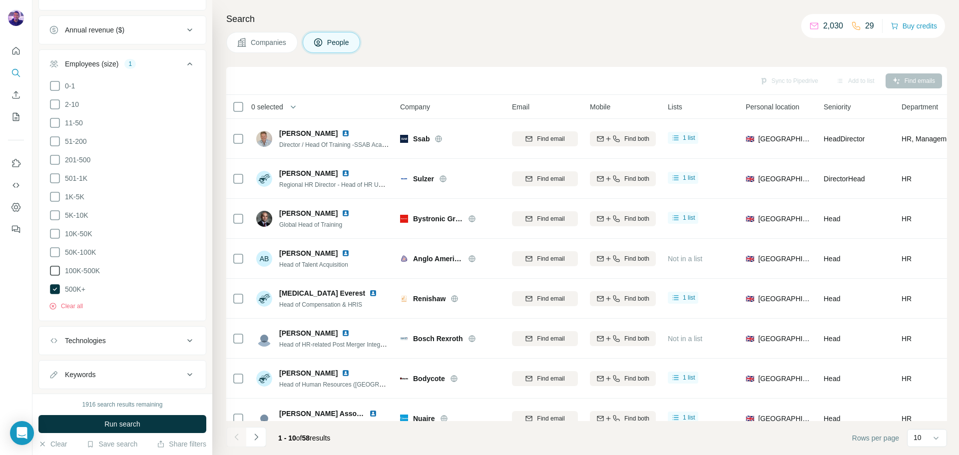
click at [53, 277] on icon at bounding box center [55, 271] width 12 height 12
drag, startPoint x: 53, startPoint y: 264, endPoint x: 53, endPoint y: 258, distance: 6.0
click at [53, 258] on icon at bounding box center [55, 252] width 12 height 12
click at [53, 242] on ul "0-1 2-10 11-50 [PHONE_NUMBER] 501-1K 1K-5K 5K-10K 10K-50K 50K-100K 100K-500K 50…" at bounding box center [122, 188] width 147 height 216
click at [51, 220] on icon at bounding box center [55, 215] width 10 height 10
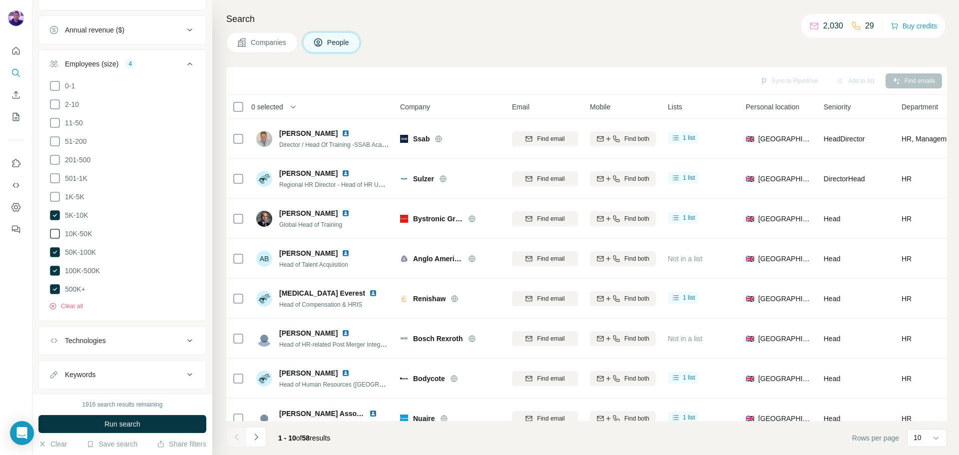
click at [53, 240] on icon at bounding box center [55, 234] width 12 height 12
click at [56, 203] on icon at bounding box center [55, 197] width 12 height 12
click at [55, 184] on icon at bounding box center [55, 178] width 12 height 12
click at [54, 166] on icon at bounding box center [55, 160] width 12 height 12
click at [113, 418] on button "Run search" at bounding box center [122, 424] width 168 height 18
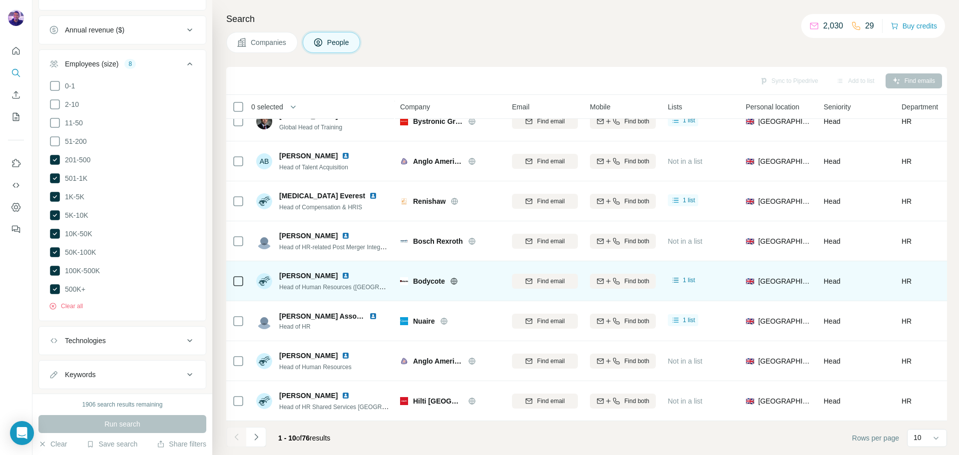
scroll to position [102, 0]
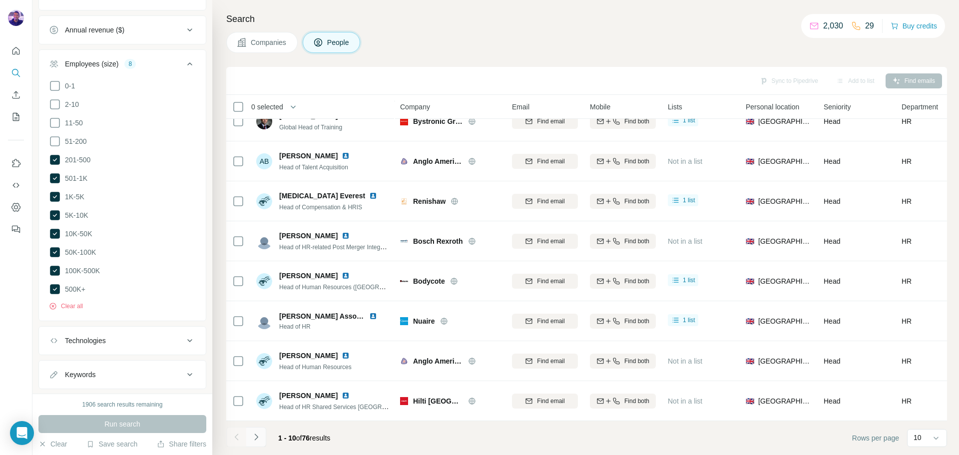
click at [263, 436] on button "Navigate to next page" at bounding box center [256, 437] width 20 height 20
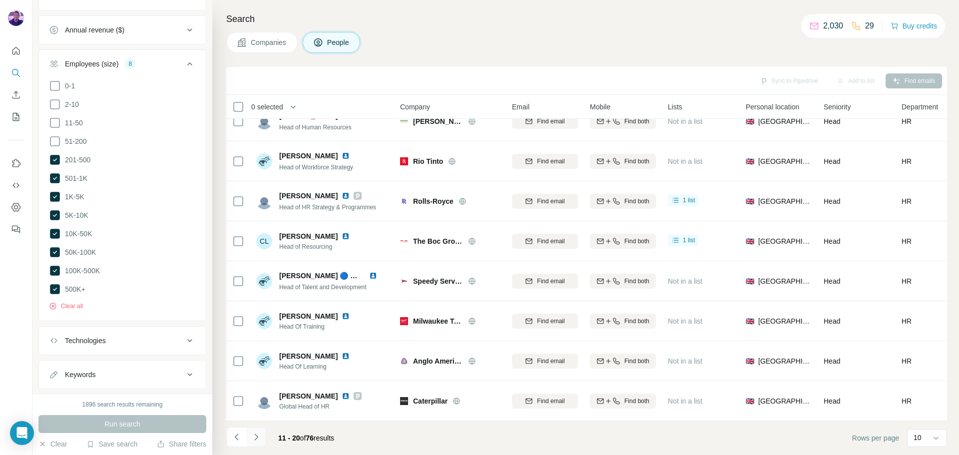
click at [263, 436] on button "Navigate to next page" at bounding box center [256, 437] width 20 height 20
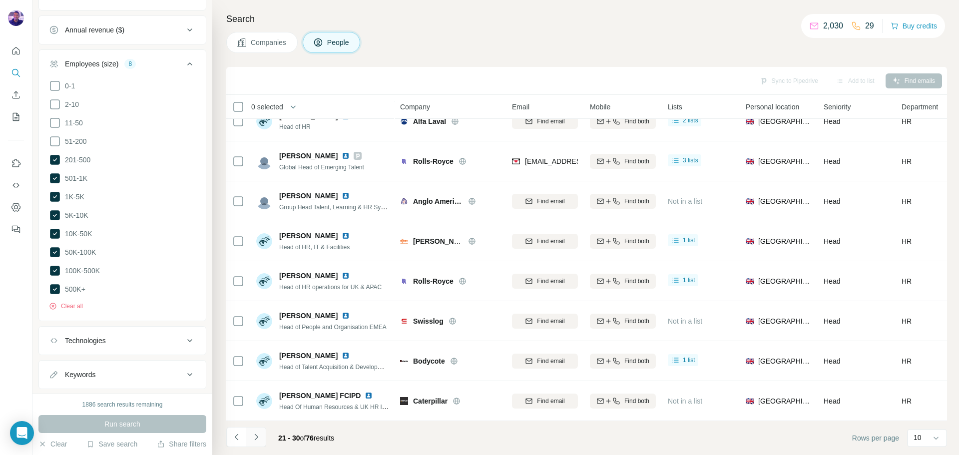
click at [260, 439] on icon "Navigate to next page" at bounding box center [256, 437] width 10 height 10
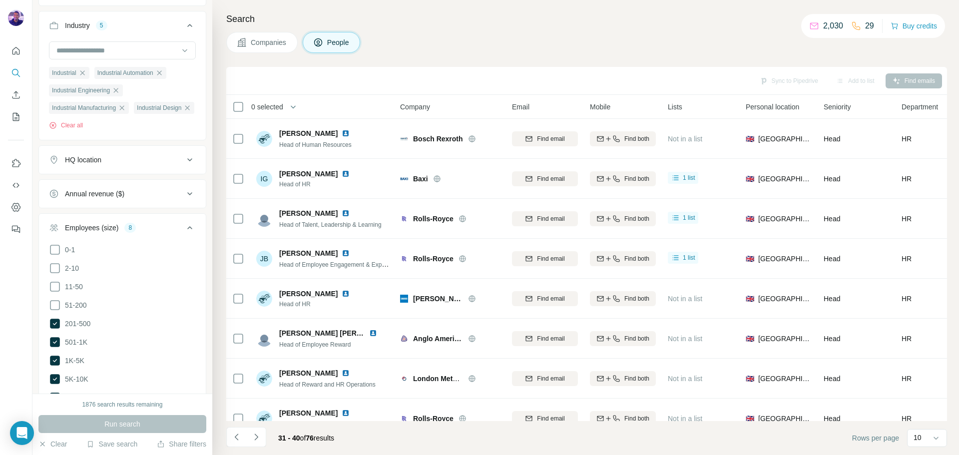
scroll to position [210, 0]
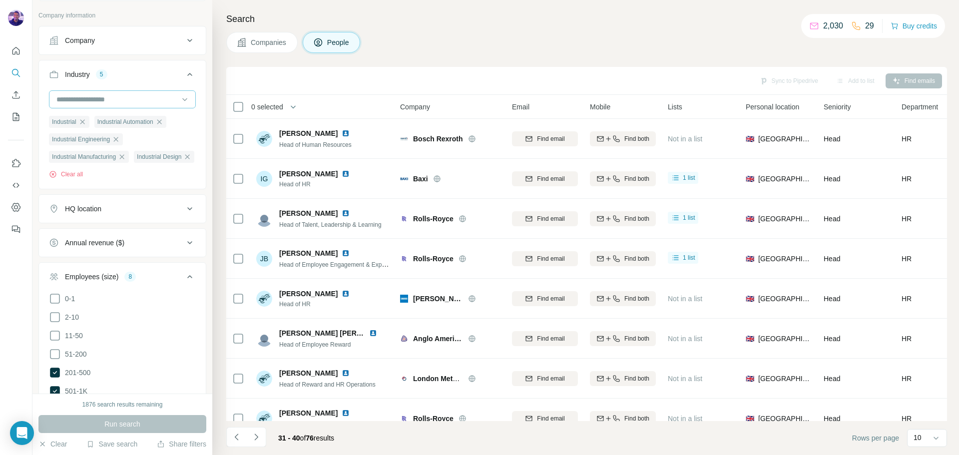
click at [111, 102] on input at bounding box center [116, 99] width 123 height 11
click at [108, 100] on input at bounding box center [116, 99] width 123 height 11
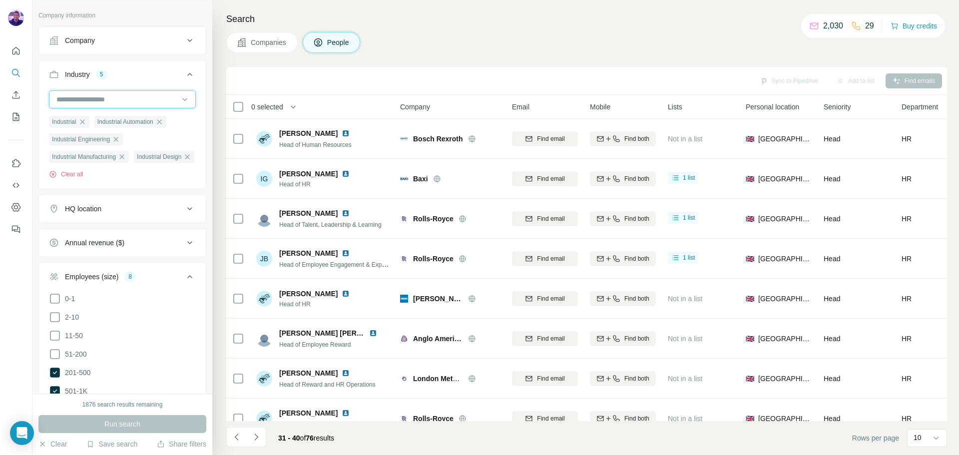
click at [108, 100] on input at bounding box center [116, 99] width 123 height 11
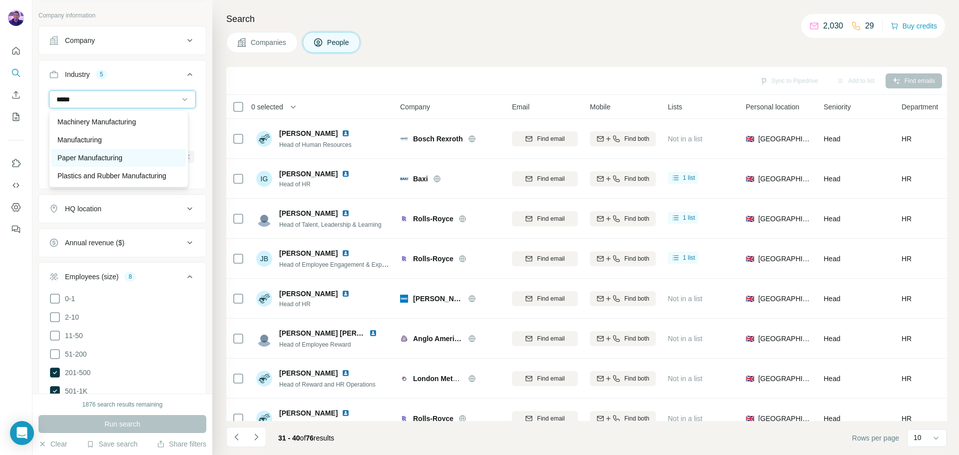
scroll to position [28, 0]
type input "*****"
click at [138, 135] on div "Manufacturing" at bounding box center [118, 140] width 122 height 10
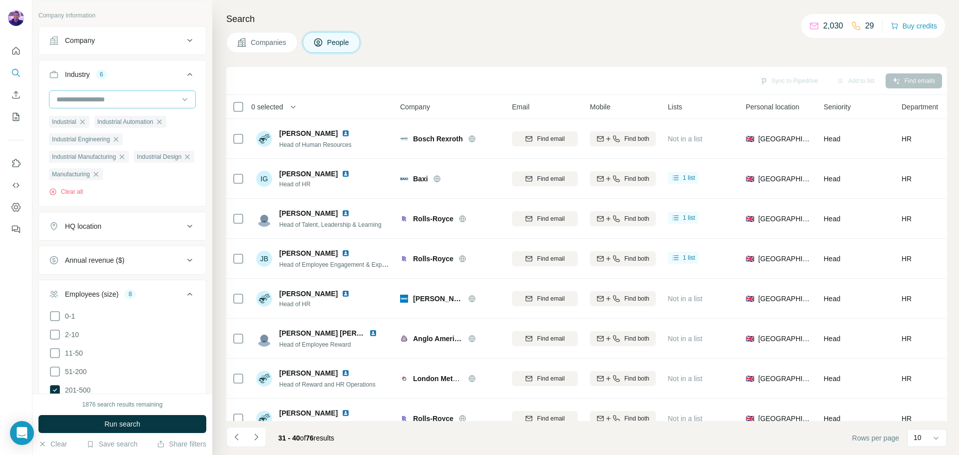
click at [128, 103] on input at bounding box center [116, 99] width 123 height 11
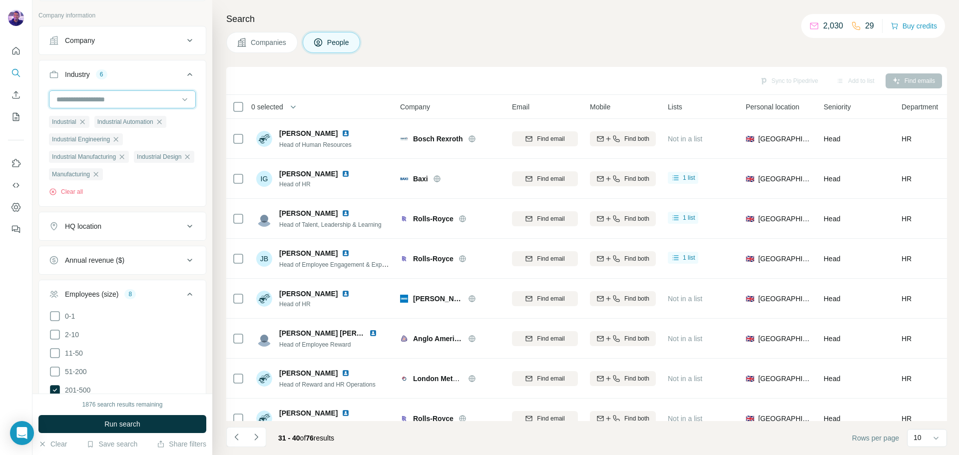
type input "*"
click at [128, 103] on input "*" at bounding box center [116, 99] width 123 height 11
click at [128, 103] on input at bounding box center [116, 99] width 123 height 11
type input "****"
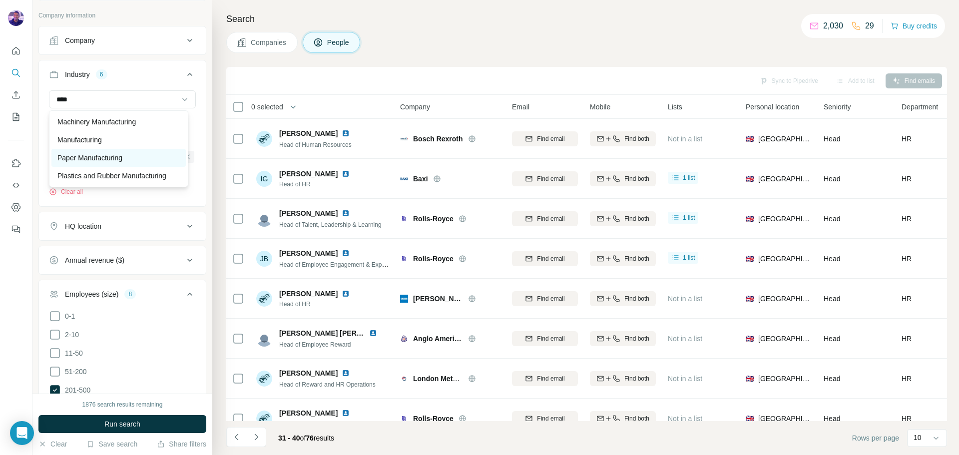
click at [135, 153] on div "Paper Manufacturing" at bounding box center [118, 158] width 122 height 10
click at [120, 106] on div at bounding box center [116, 99] width 123 height 17
type input "****"
click at [136, 171] on p "Plastics and Rubber Manufacturing" at bounding box center [111, 176] width 109 height 10
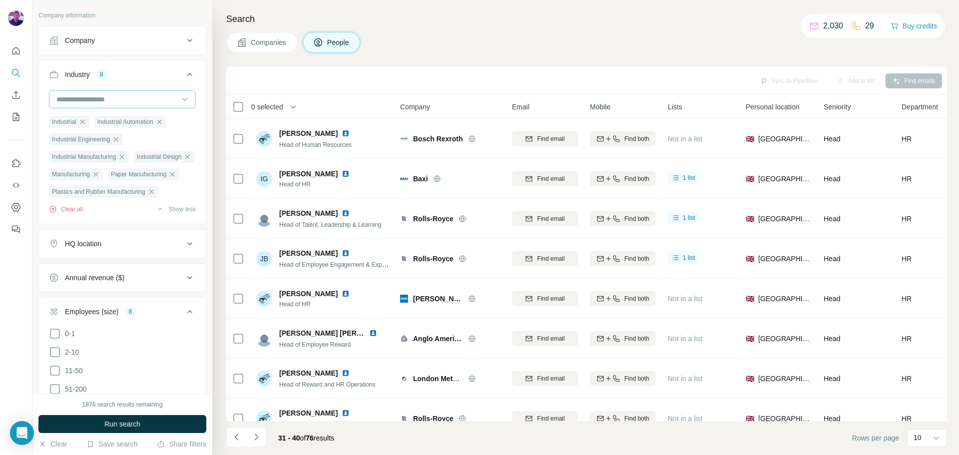
click at [123, 103] on input at bounding box center [116, 99] width 123 height 11
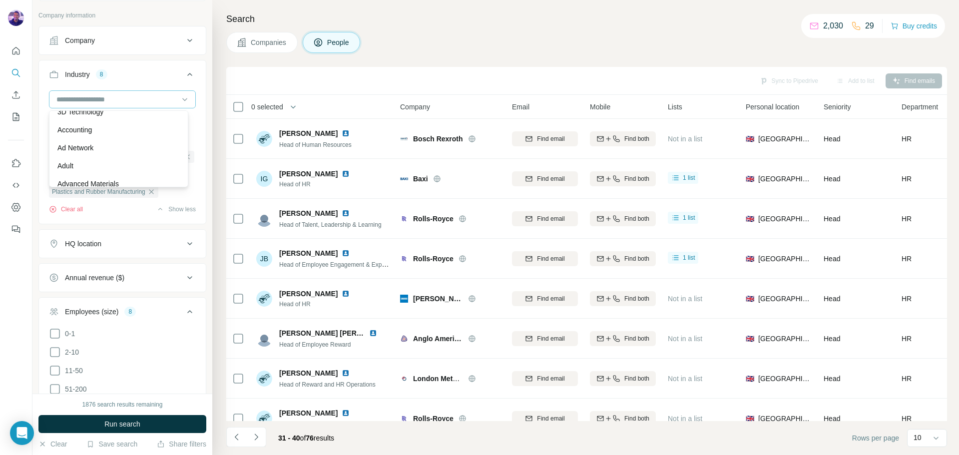
click at [123, 105] on div at bounding box center [116, 99] width 123 height 17
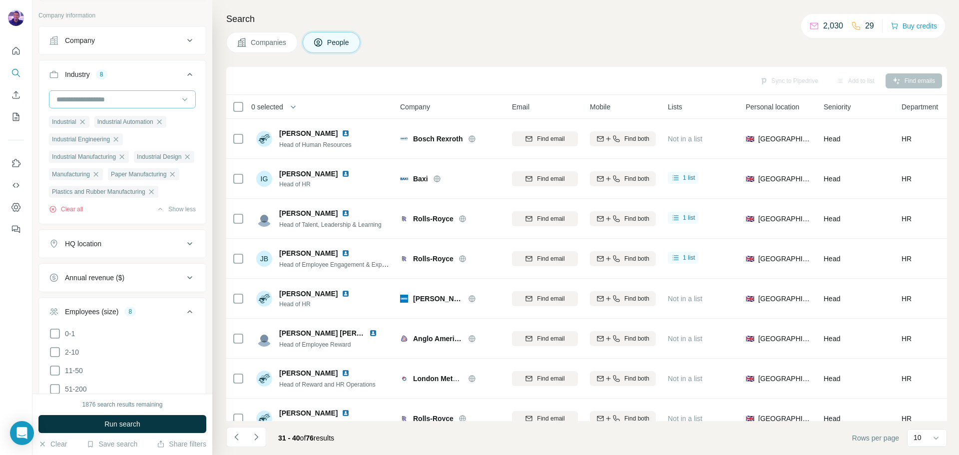
click at [122, 102] on input at bounding box center [116, 99] width 123 height 11
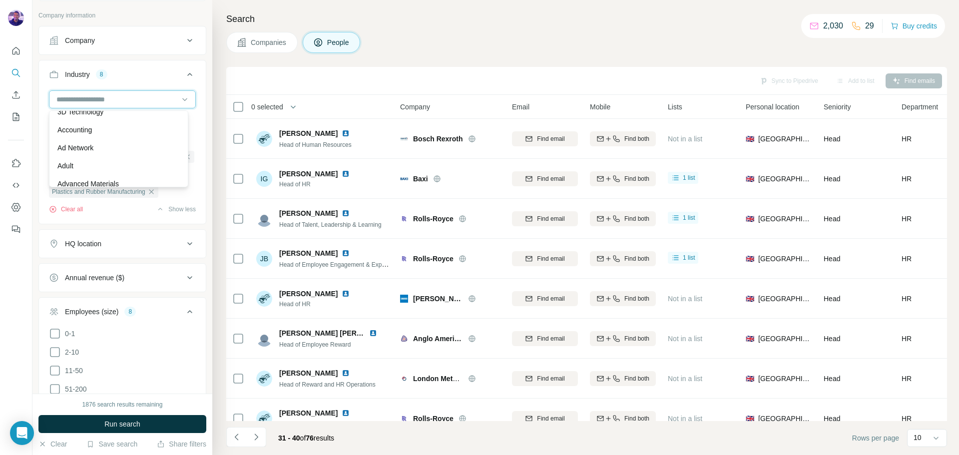
type input "*"
click at [122, 102] on input "*" at bounding box center [116, 99] width 123 height 11
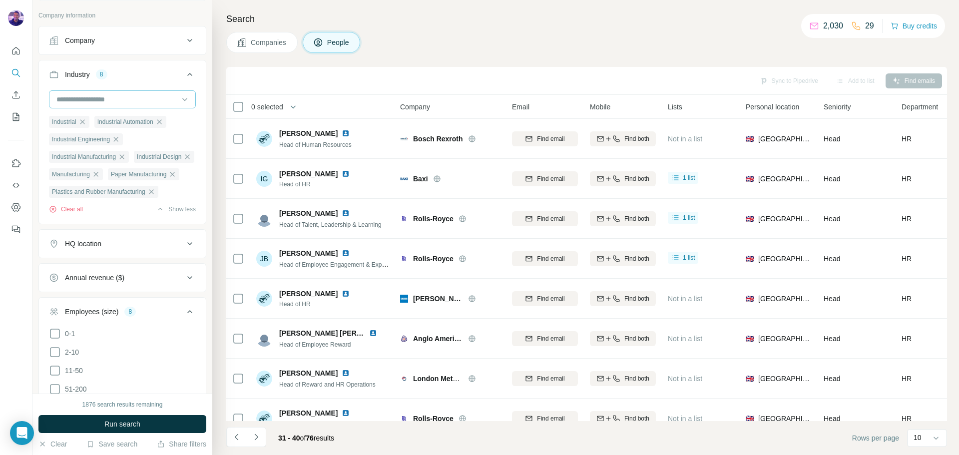
click at [122, 102] on input at bounding box center [116, 99] width 123 height 11
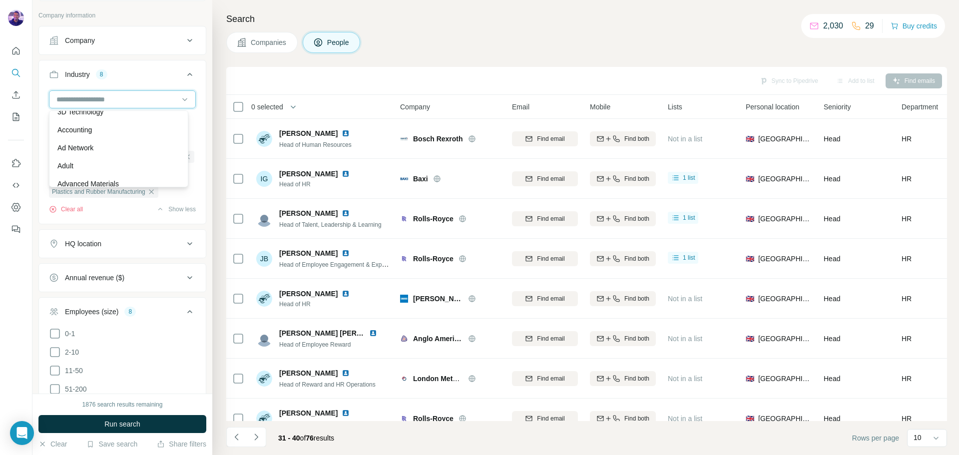
click at [122, 102] on input at bounding box center [116, 99] width 123 height 11
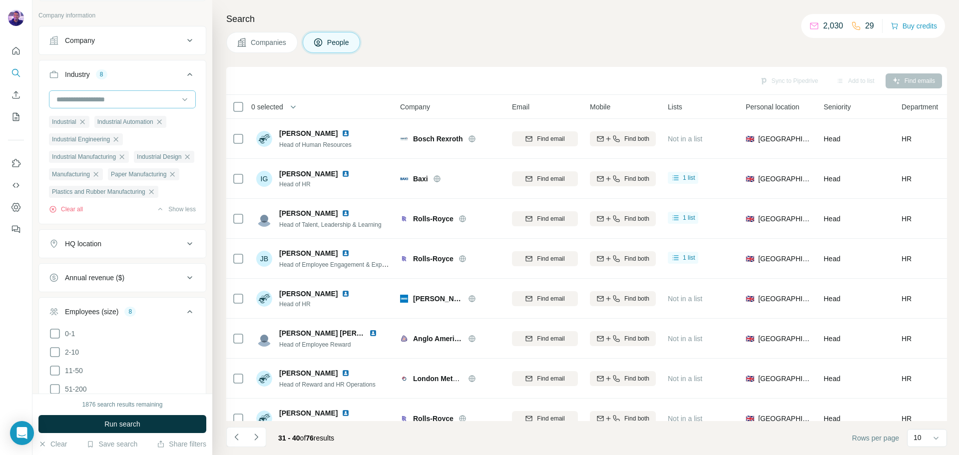
click at [122, 102] on input at bounding box center [116, 99] width 123 height 11
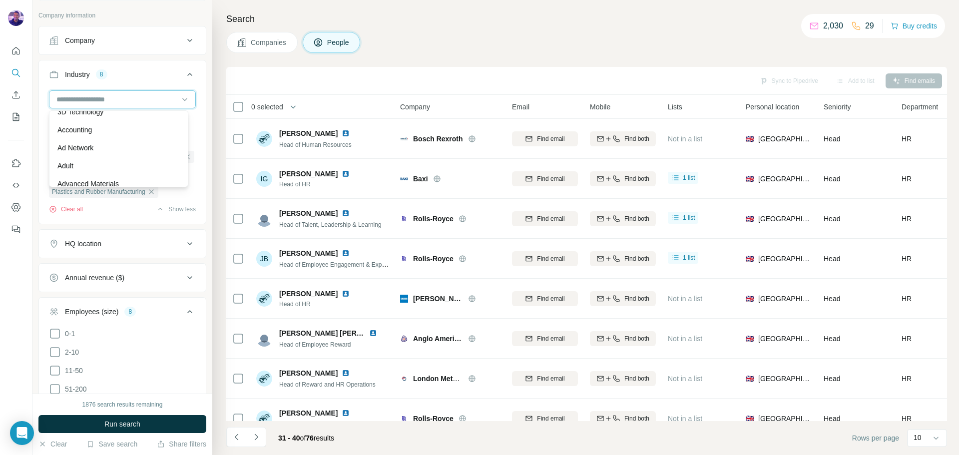
click at [122, 102] on input at bounding box center [116, 99] width 123 height 11
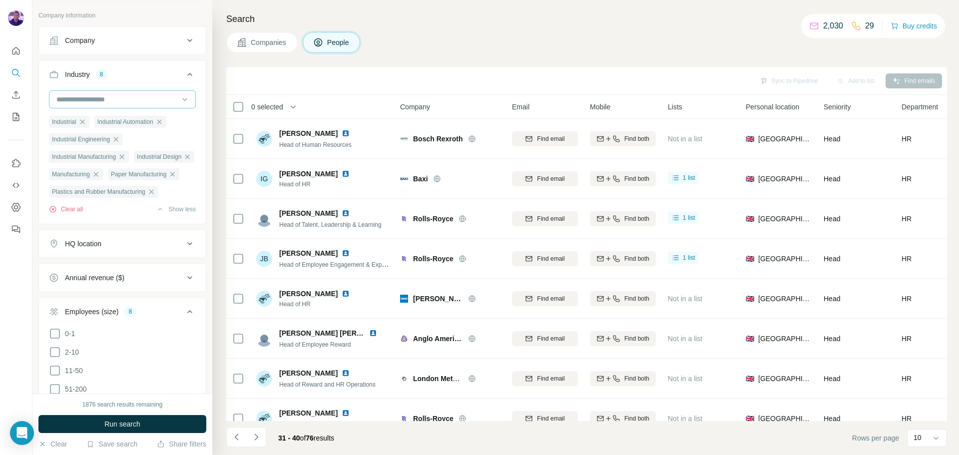
click at [122, 102] on input at bounding box center [116, 99] width 123 height 11
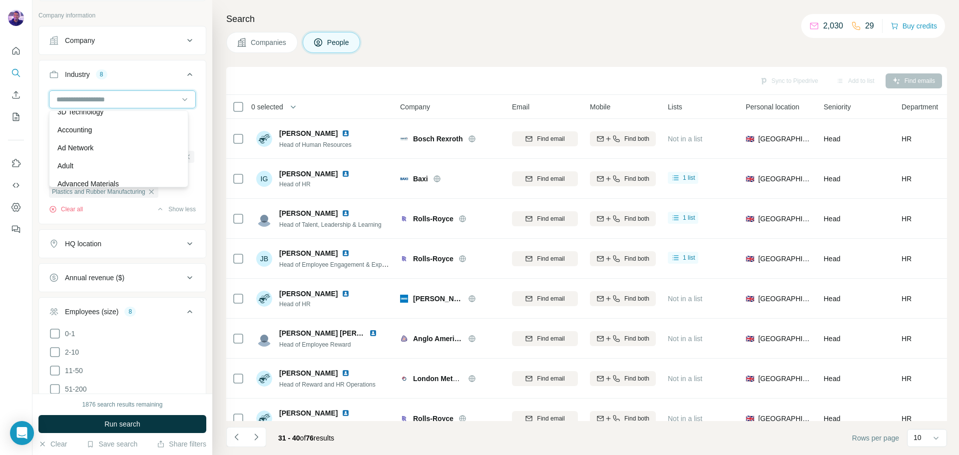
click at [122, 102] on input at bounding box center [116, 99] width 123 height 11
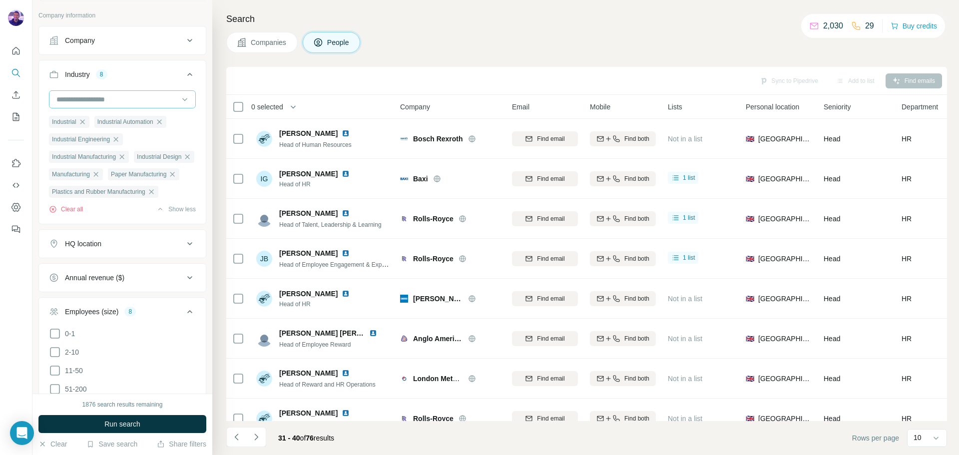
click at [122, 102] on input at bounding box center [116, 99] width 123 height 11
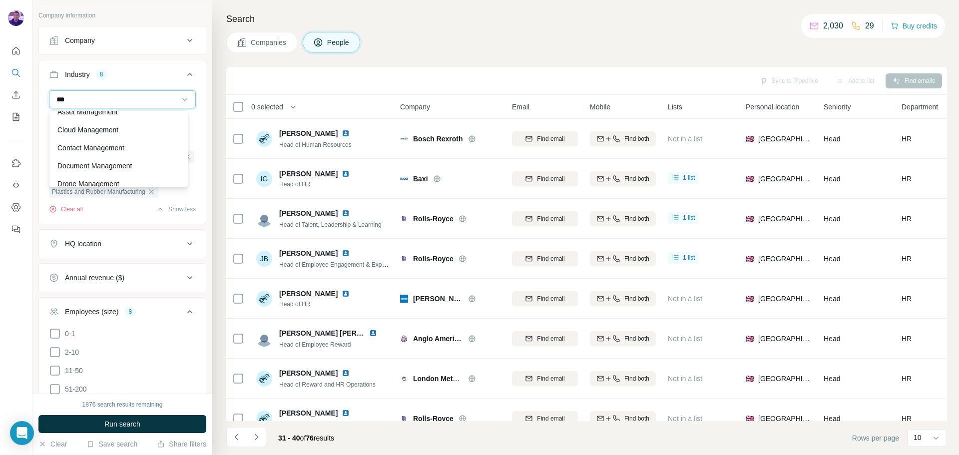
type input "****"
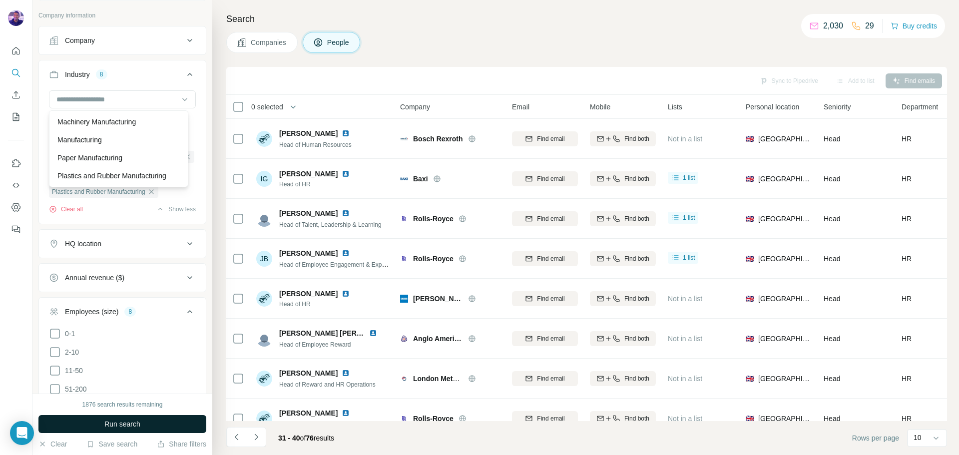
click at [179, 422] on button "Run search" at bounding box center [122, 424] width 168 height 18
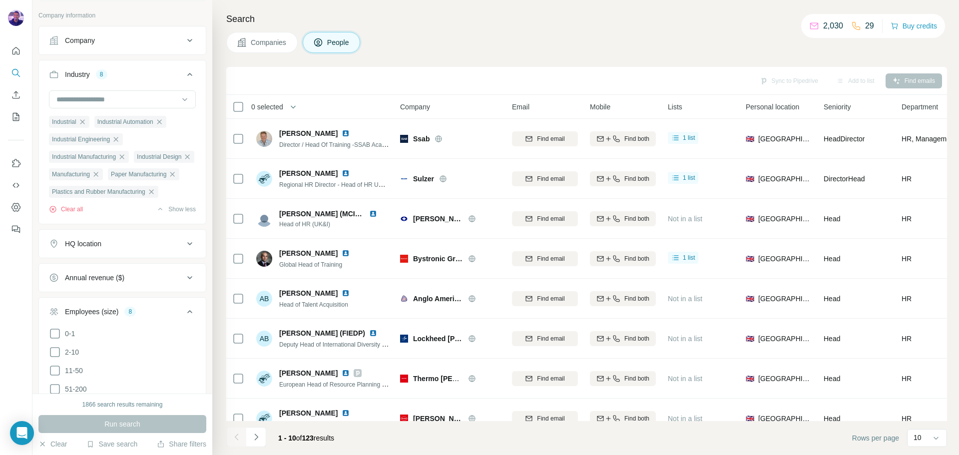
click at [280, 105] on span "0 selected" at bounding box center [267, 107] width 32 height 10
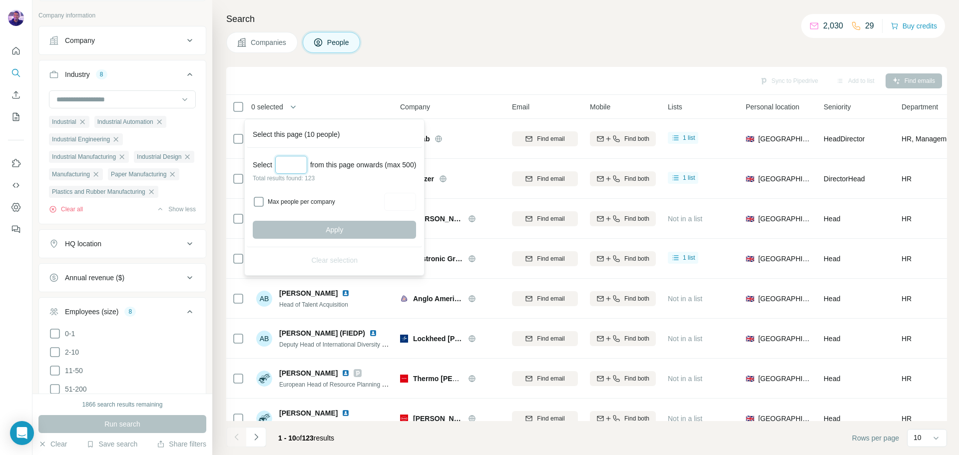
click at [289, 168] on input "Select a number (up to 500)" at bounding box center [291, 165] width 32 height 18
type input "*"
type input "***"
click at [405, 203] on input "Max people per company" at bounding box center [400, 202] width 32 height 18
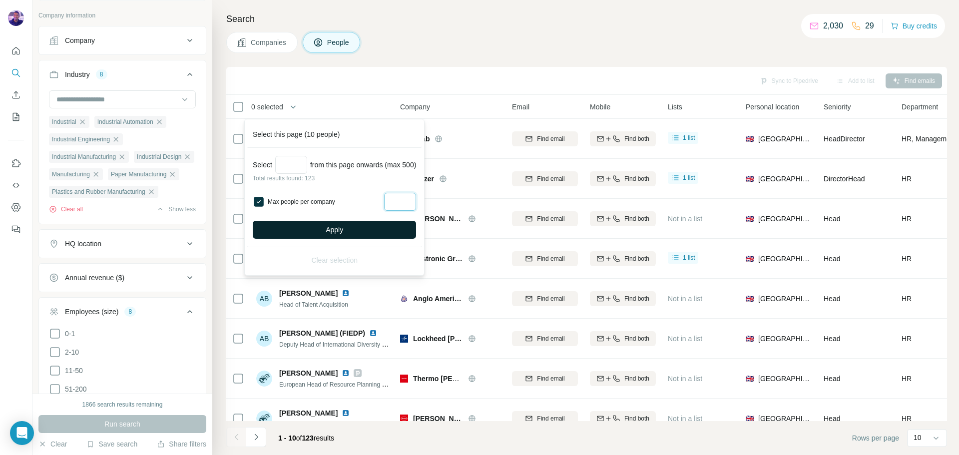
type input "*"
click at [368, 226] on button "Apply" at bounding box center [334, 230] width 163 height 18
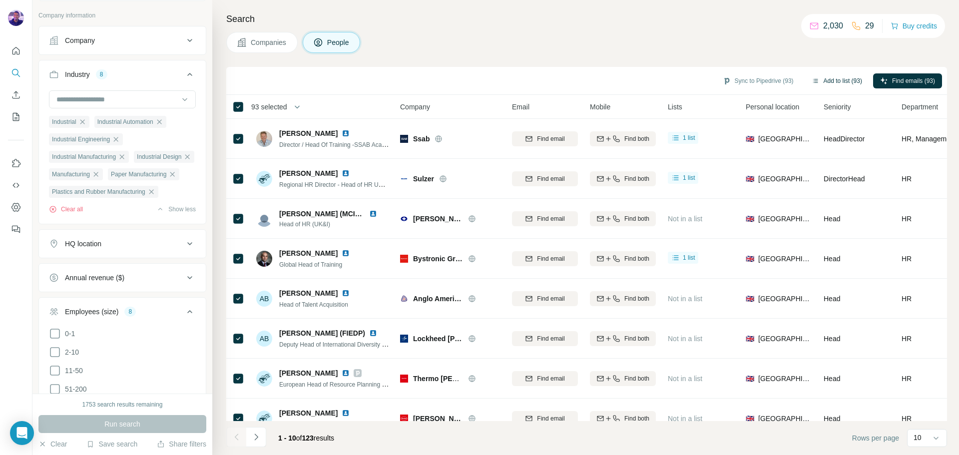
click at [850, 80] on button "Add to list (93)" at bounding box center [837, 80] width 64 height 15
click at [821, 82] on body "New search Hide Company lookalikes Personal information Job title Seniority 1 D…" at bounding box center [479, 227] width 959 height 455
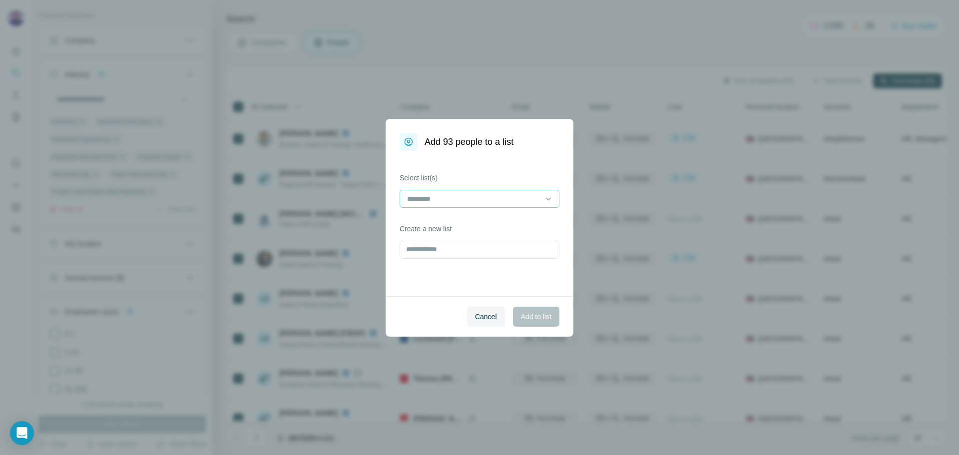
click at [535, 195] on div at bounding box center [473, 198] width 135 height 17
click at [548, 168] on div "Select list(s) Create a new list" at bounding box center [480, 223] width 188 height 145
click at [516, 250] on input "text" at bounding box center [480, 250] width 160 height 18
type input "*"
type input "**********"
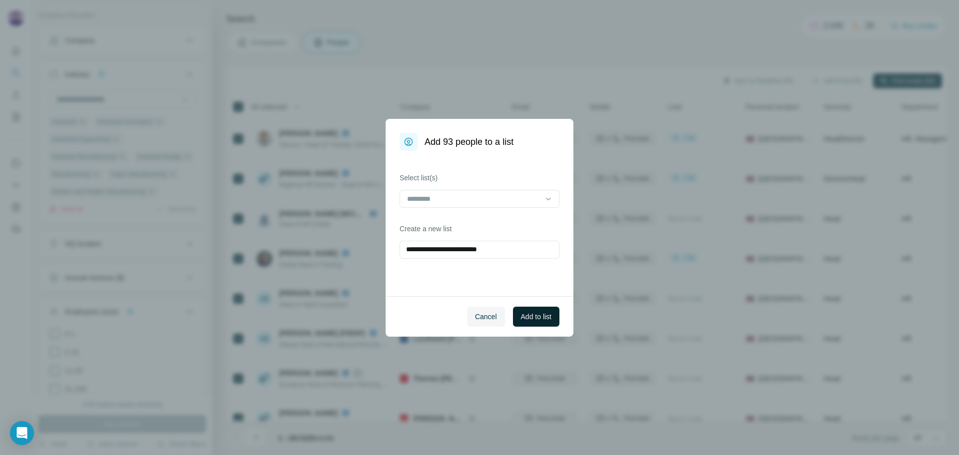
click at [527, 316] on span "Add to list" at bounding box center [536, 317] width 30 height 10
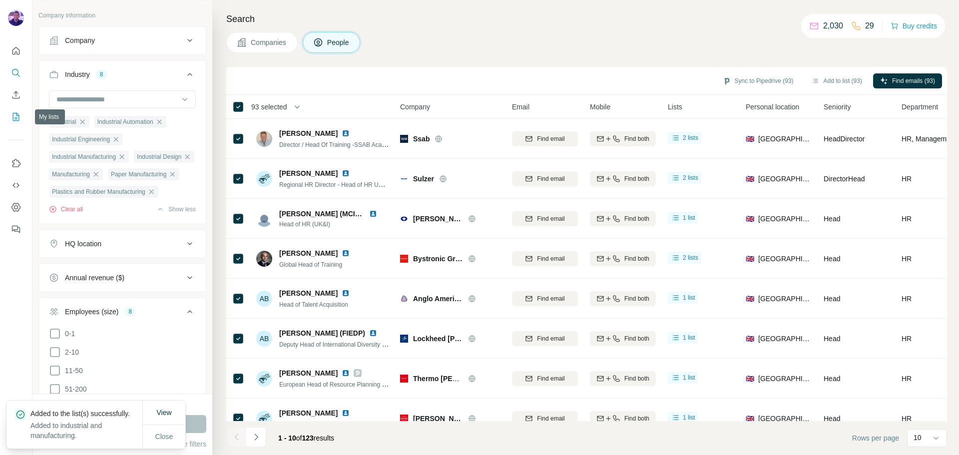
click at [16, 114] on icon "My lists" at bounding box center [16, 116] width 5 height 6
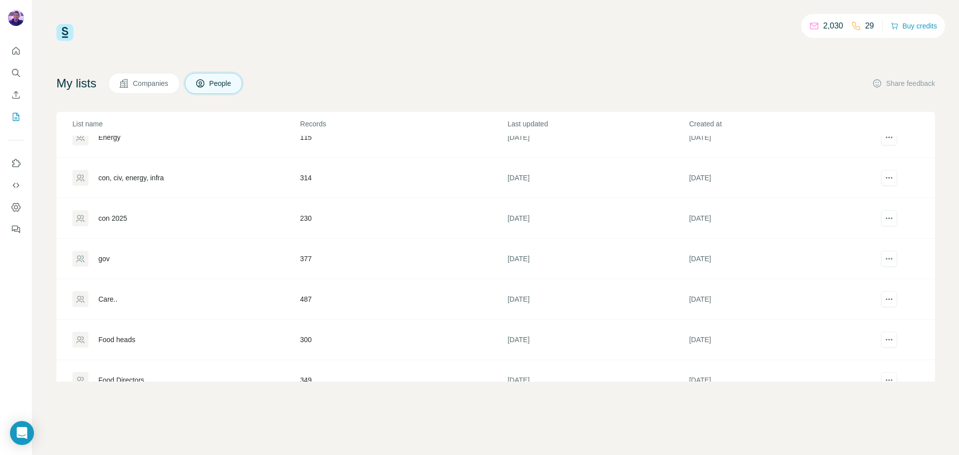
scroll to position [9, 0]
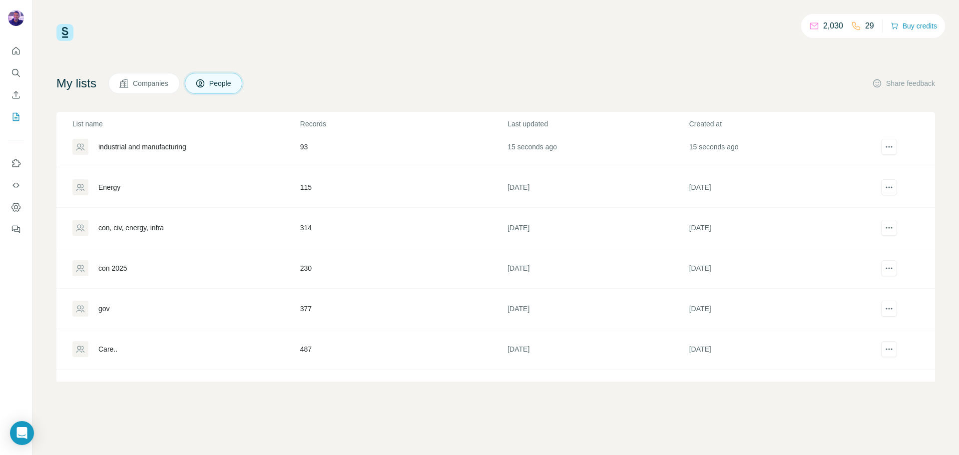
click at [255, 147] on div "industrial and manufacturing" at bounding box center [185, 147] width 227 height 16
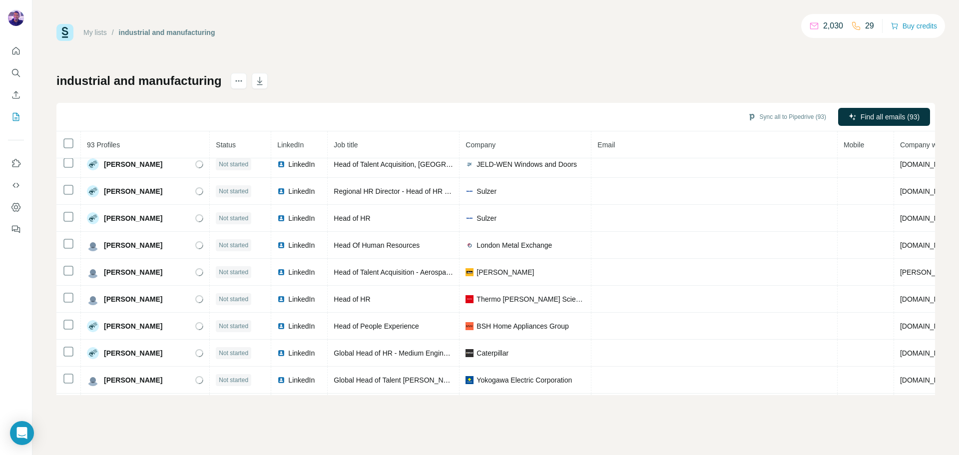
scroll to position [2277, 0]
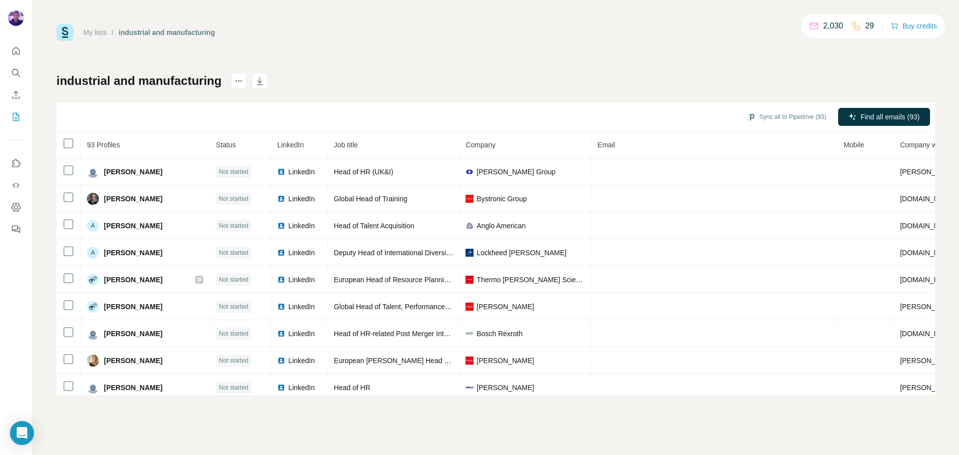
scroll to position [2277, 0]
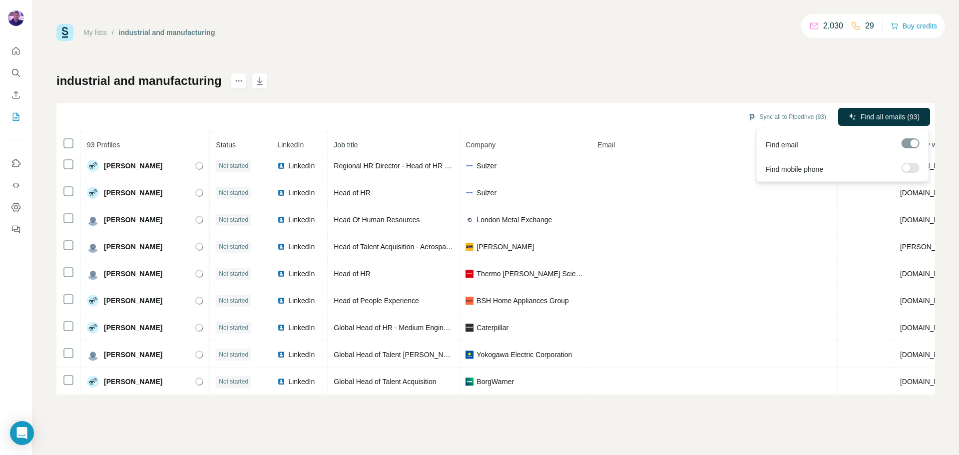
click at [869, 118] on span "Find all emails (93)" at bounding box center [890, 117] width 59 height 10
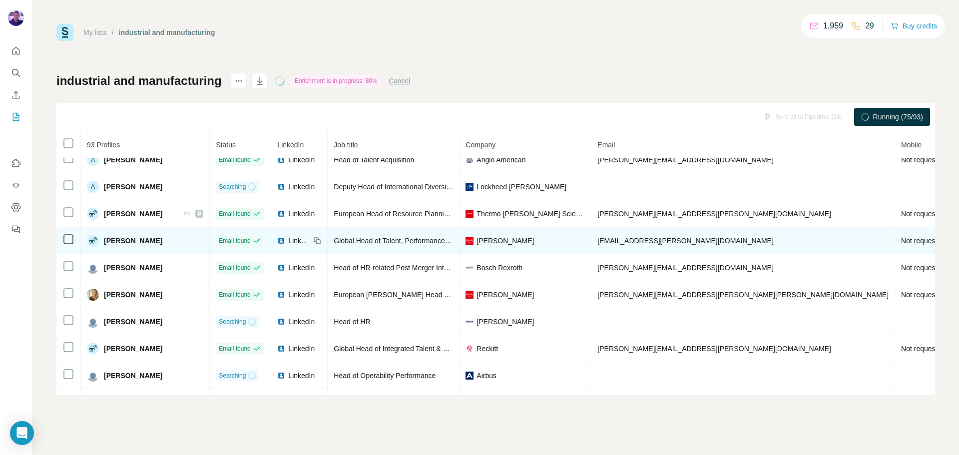
scroll to position [0, 0]
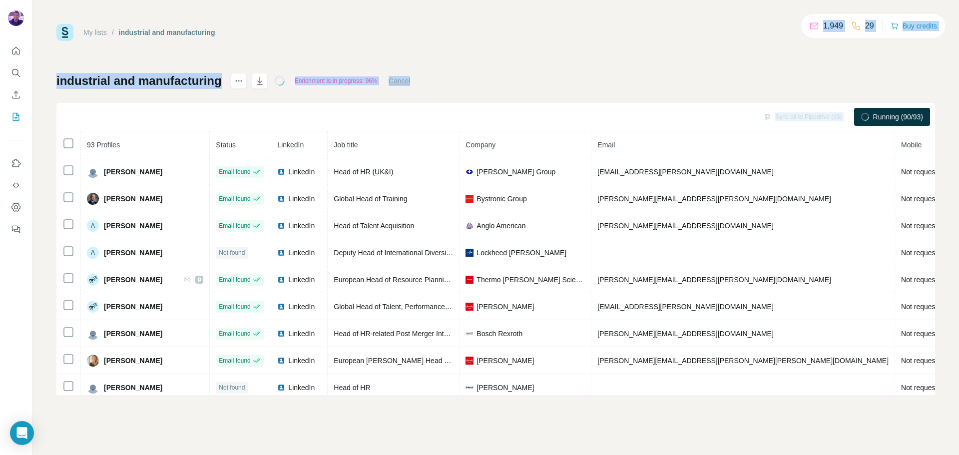
drag, startPoint x: 811, startPoint y: 41, endPoint x: 796, endPoint y: 27, distance: 20.8
click at [796, 27] on div "My lists / industrial and manufacturing 1,949 29 Buy credits industrial and man…" at bounding box center [495, 209] width 879 height 371
click at [511, 64] on div "My lists / industrial and manufacturing 1,949 29 Buy credits industrial and man…" at bounding box center [495, 209] width 879 height 371
